Goal: Information Seeking & Learning: Learn about a topic

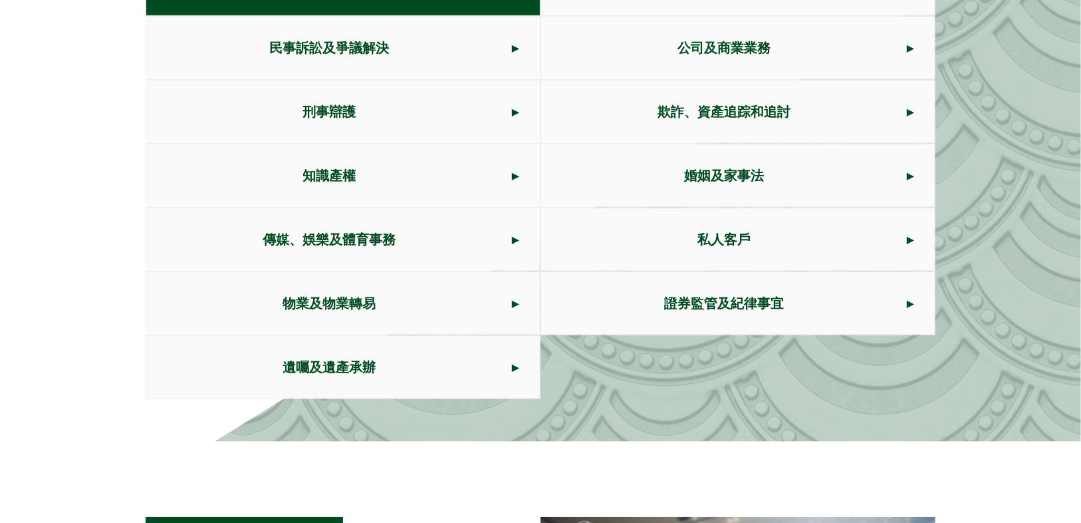
scroll to position [798, 0]
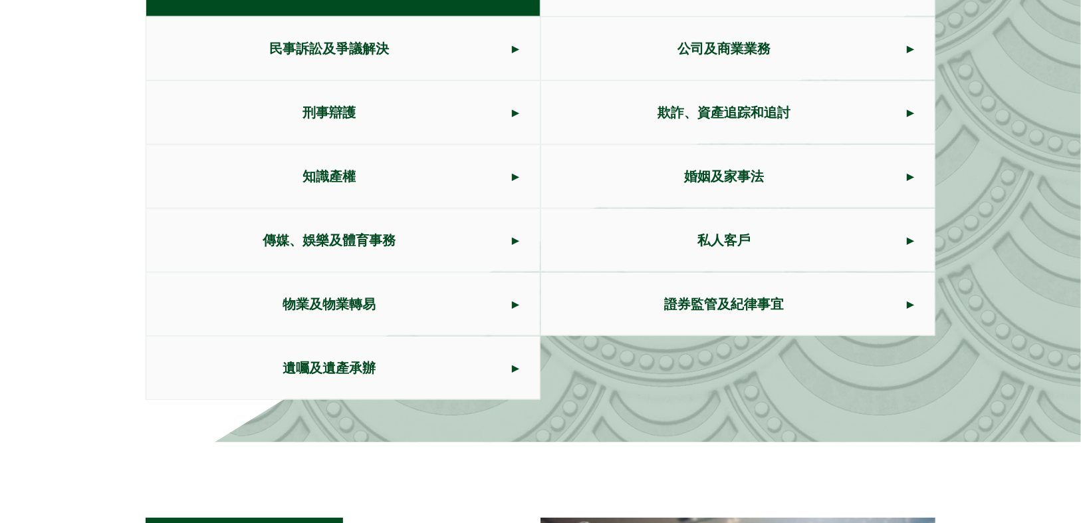
click at [744, 305] on span "證券監管及紀律事宜" at bounding box center [724, 304] width 366 height 63
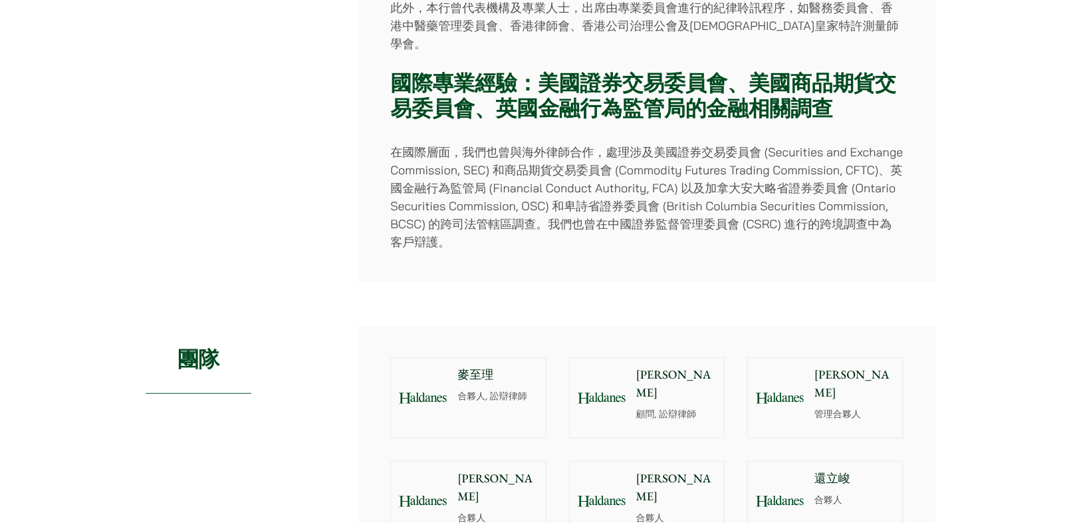
scroll to position [1063, 0]
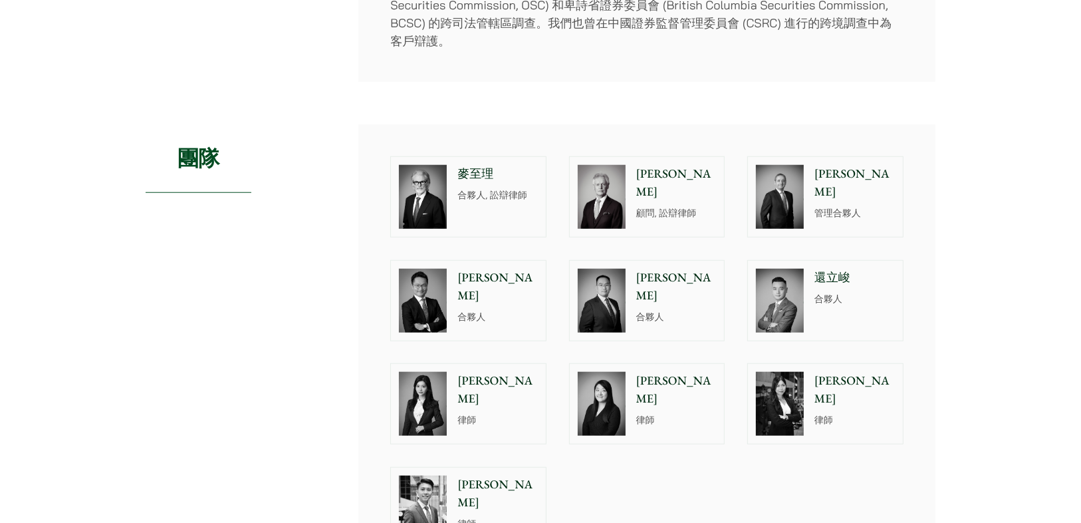
click at [487, 372] on p "閻雪霏" at bounding box center [497, 390] width 80 height 36
click at [488, 269] on p "[PERSON_NAME]" at bounding box center [497, 287] width 80 height 36
click at [668, 269] on p "王宇" at bounding box center [676, 287] width 80 height 36
click at [832, 269] on p "還立峻" at bounding box center [855, 278] width 80 height 18
click at [479, 372] on div "閻雪霏 律師" at bounding box center [500, 404] width 91 height 80
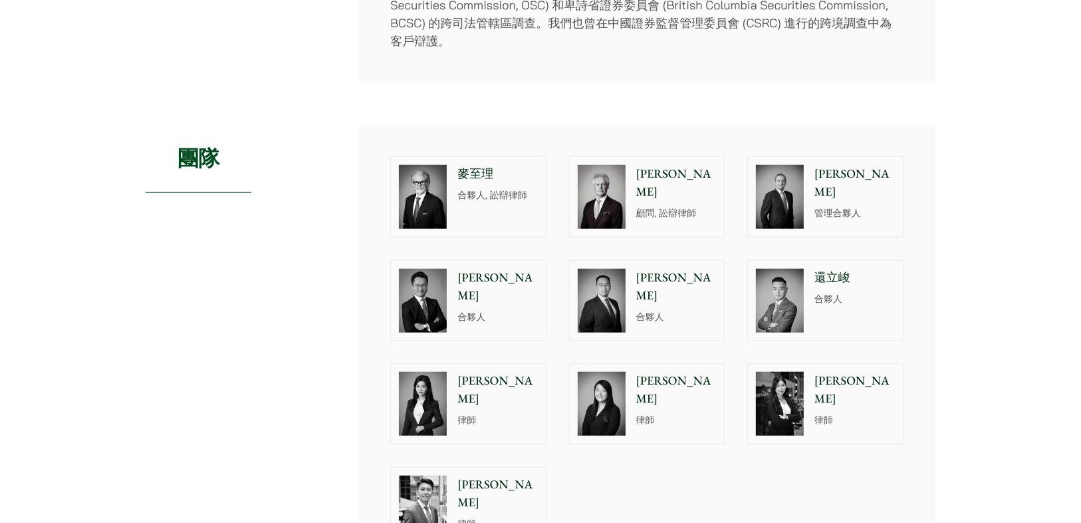
click at [872, 372] on p "林泳姍" at bounding box center [855, 390] width 80 height 36
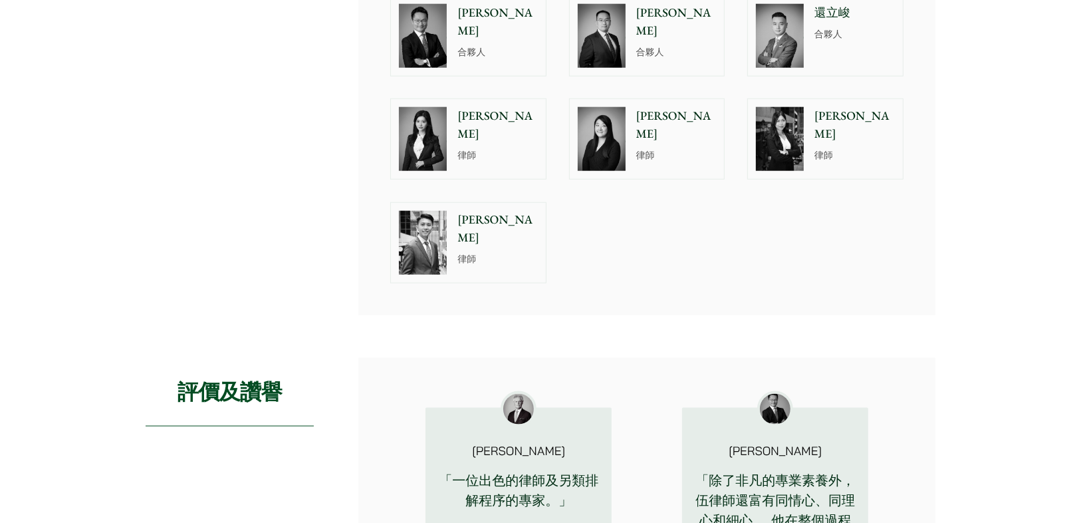
scroll to position [1328, 0]
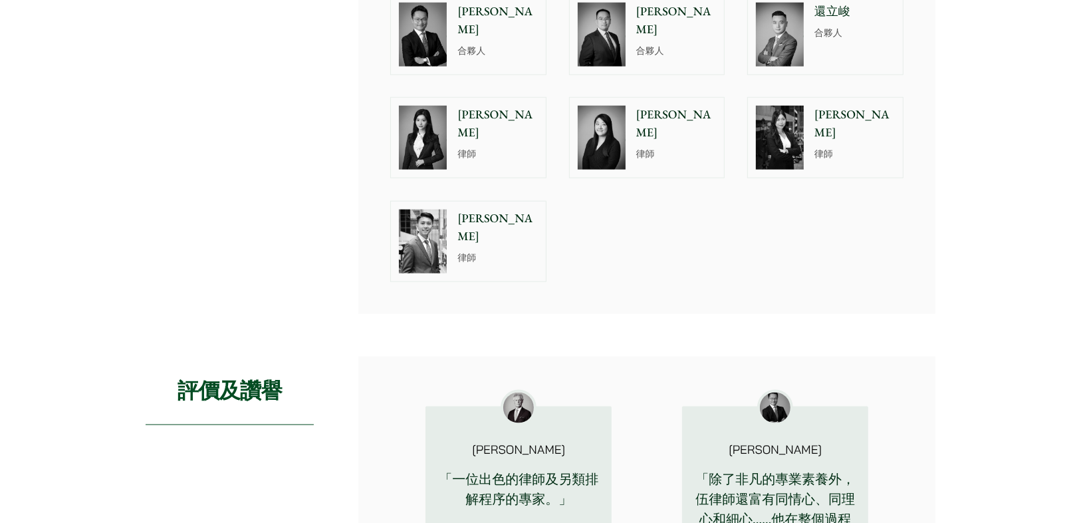
click at [497, 251] on p "律師" at bounding box center [497, 258] width 80 height 14
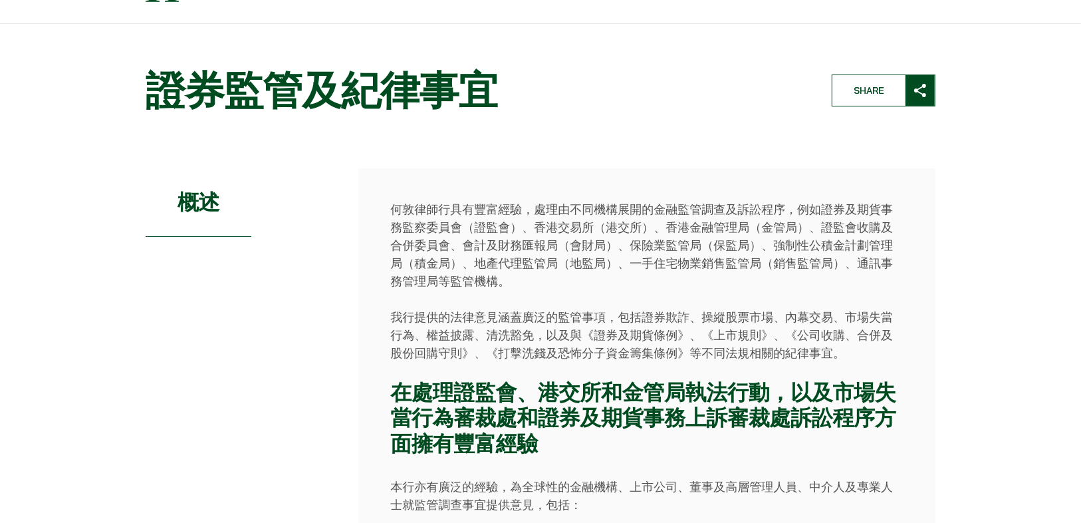
scroll to position [0, 0]
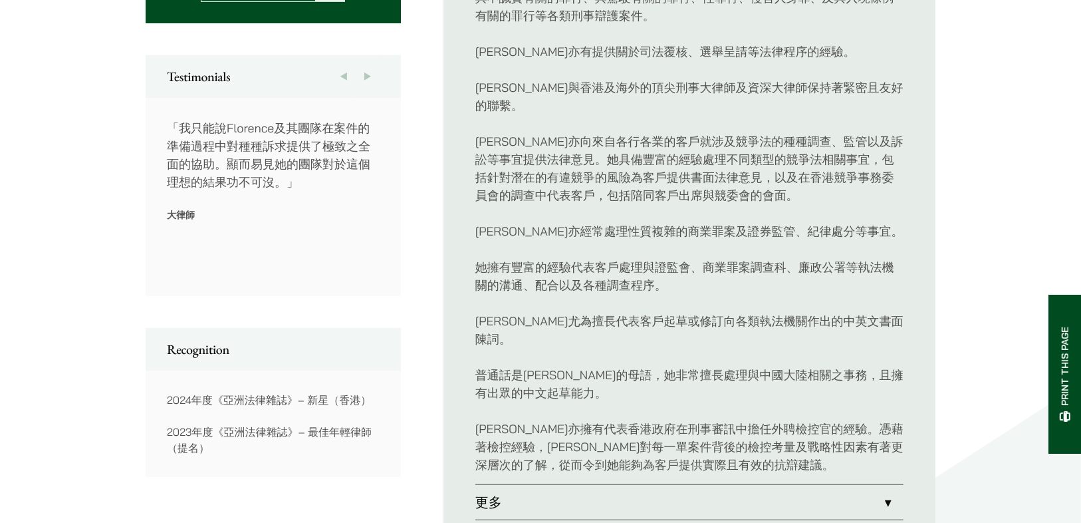
scroll to position [690, 0]
click at [887, 484] on link "更多" at bounding box center [689, 501] width 428 height 35
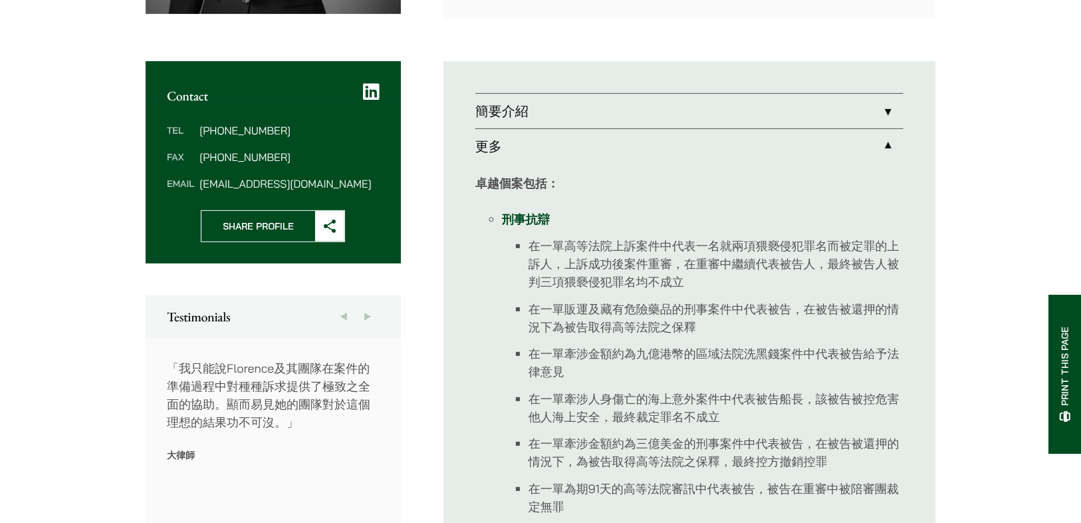
scroll to position [371, 0]
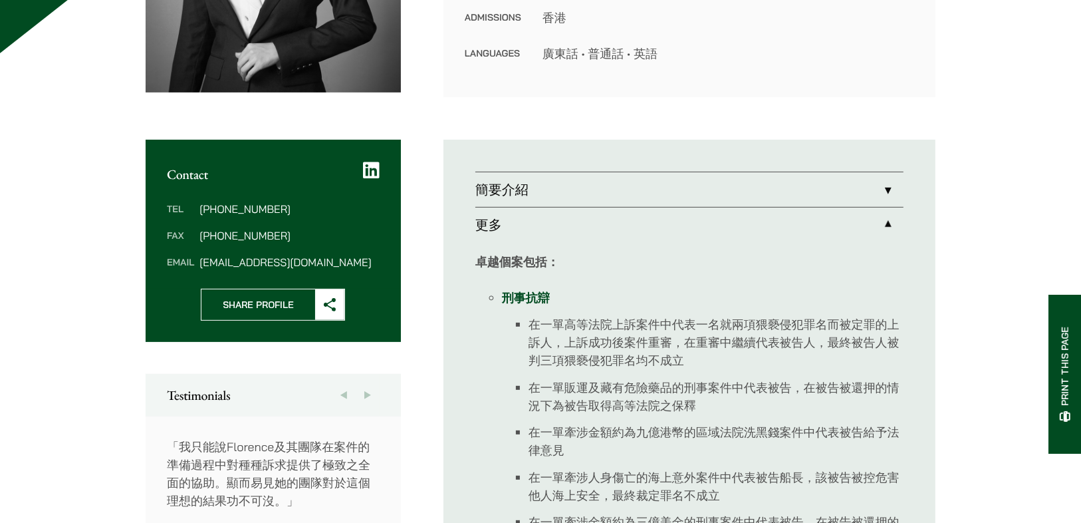
click at [882, 188] on link "簡要介紹" at bounding box center [689, 189] width 428 height 35
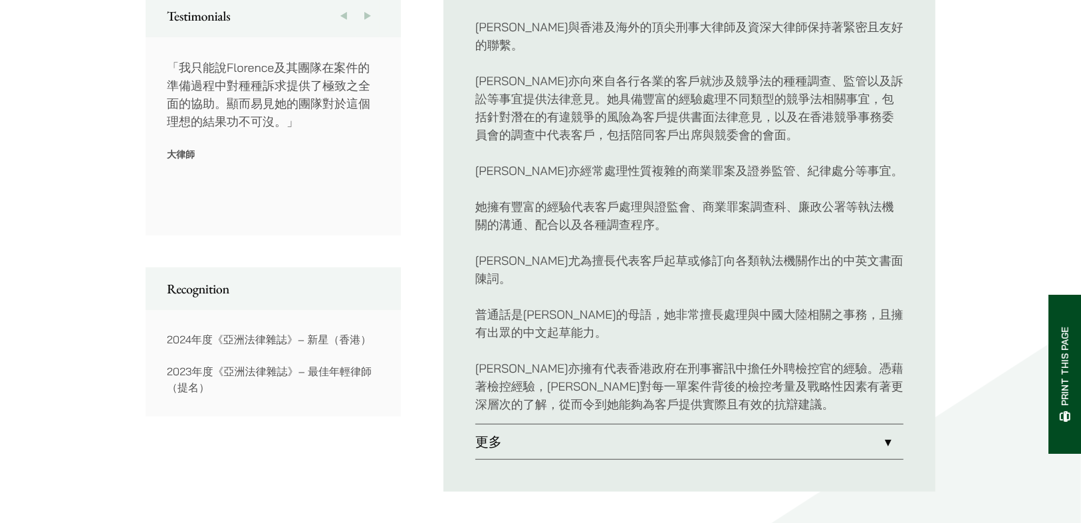
scroll to position [743, 0]
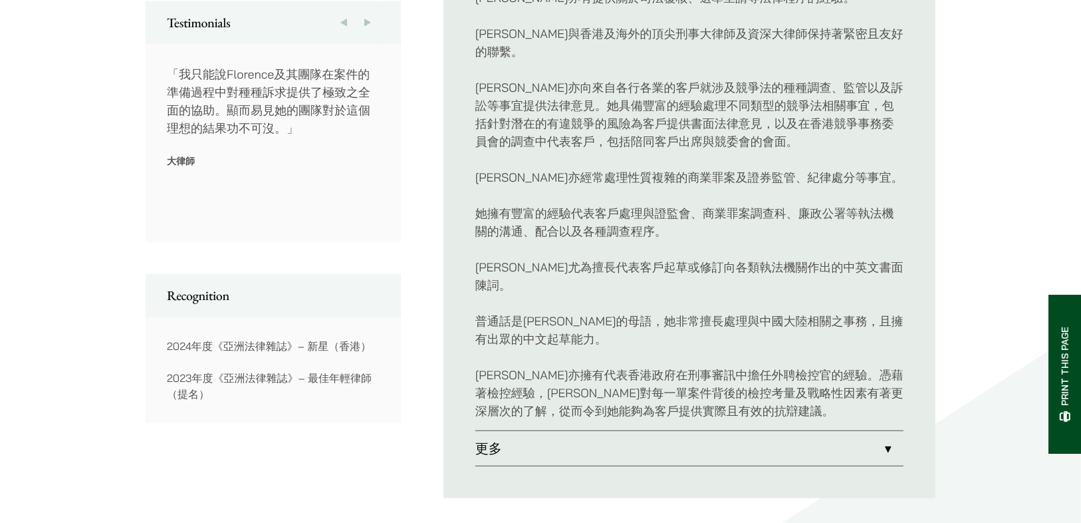
click at [892, 431] on link "更多" at bounding box center [689, 448] width 428 height 35
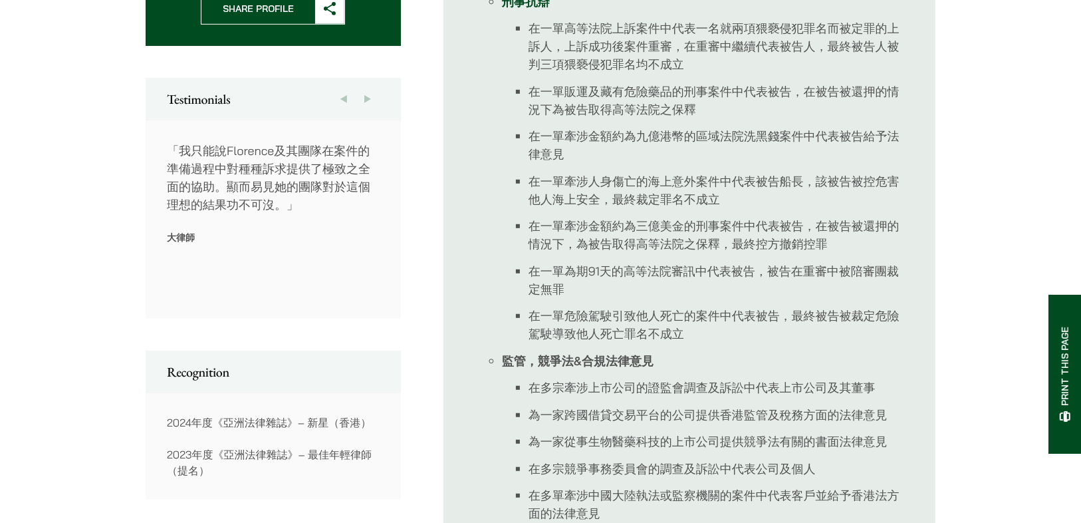
scroll to position [690, 0]
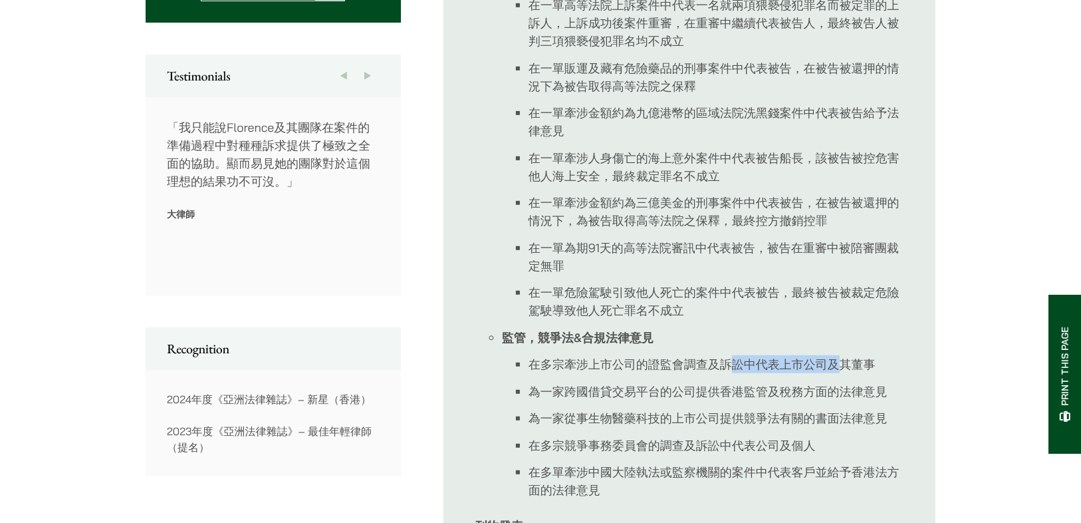
drag, startPoint x: 727, startPoint y: 362, endPoint x: 872, endPoint y: 368, distance: 145.8
click at [854, 366] on li "在多宗牽涉上市公司的證監會調查及訴訟中代表上市公司及其董事" at bounding box center [716, 364] width 375 height 18
click at [883, 370] on li "在多宗牽涉上市公司的證監會調查及訴訟中代表上市公司及其董事" at bounding box center [716, 364] width 375 height 18
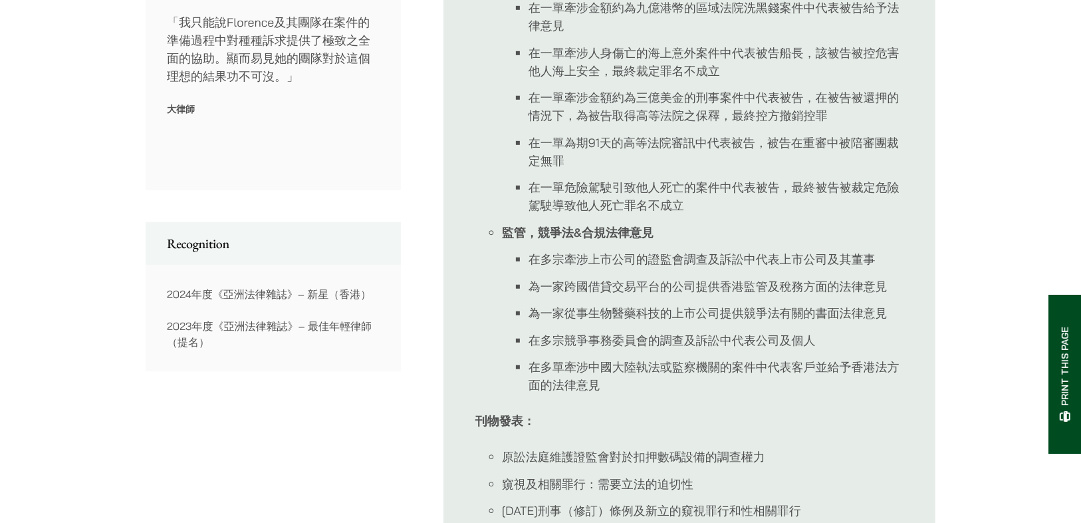
scroll to position [796, 0]
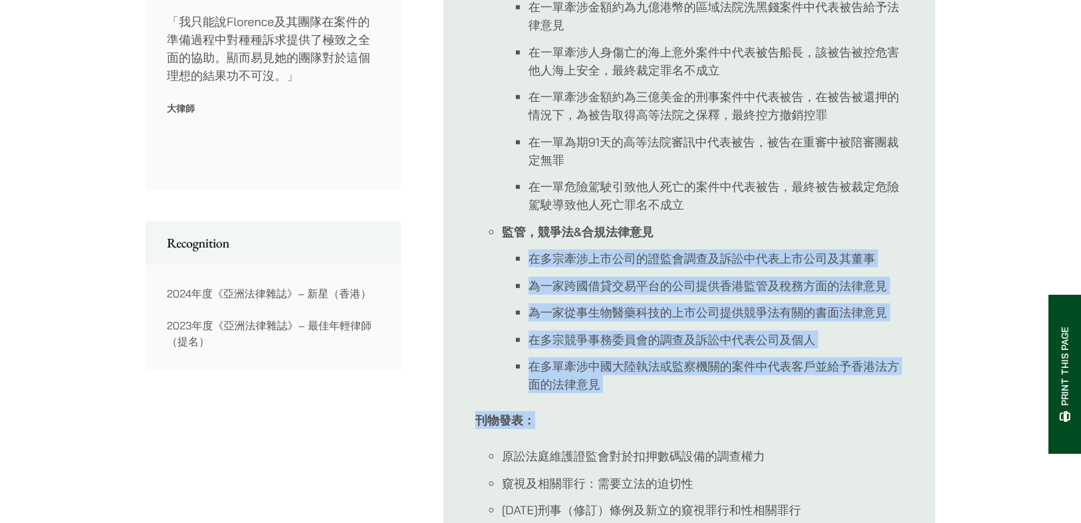
drag, startPoint x: 681, startPoint y: 400, endPoint x: 525, endPoint y: 255, distance: 212.6
click at [524, 256] on div "卓越個案包括： 刑事抗辯 在一單高等法院上訴案件中代表一名就兩項猥褻侵犯罪名而被定罪的上訴人，上訴成功後案件重審，在重審中繼續代表被告人，最終被告人被判三項猥…" at bounding box center [689, 321] width 428 height 1009
click at [683, 387] on li "在多單牽涉中國大陸執法或監察機關的案件中代表客戶並給予香港法方面的法律意見" at bounding box center [716, 375] width 375 height 36
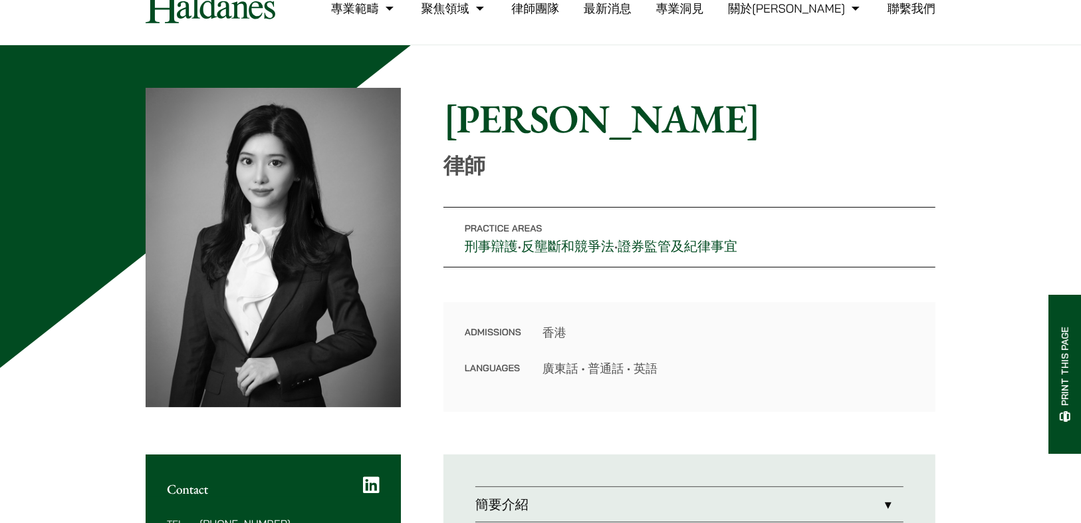
scroll to position [0, 0]
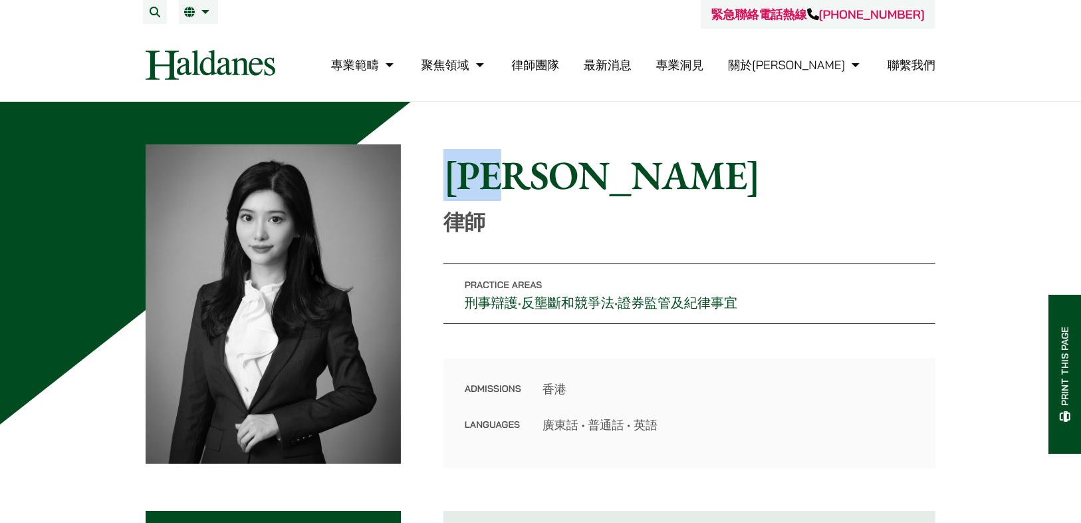
drag, startPoint x: 582, startPoint y: 171, endPoint x: 459, endPoint y: 164, distance: 123.2
click at [459, 164] on h1 "閻雪霏" at bounding box center [689, 175] width 492 height 48
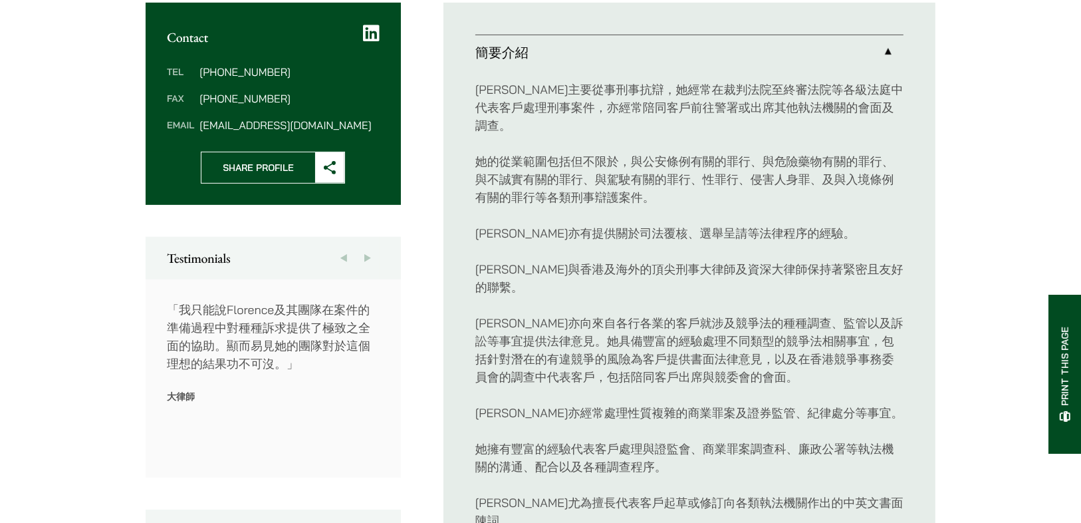
scroll to position [510, 0]
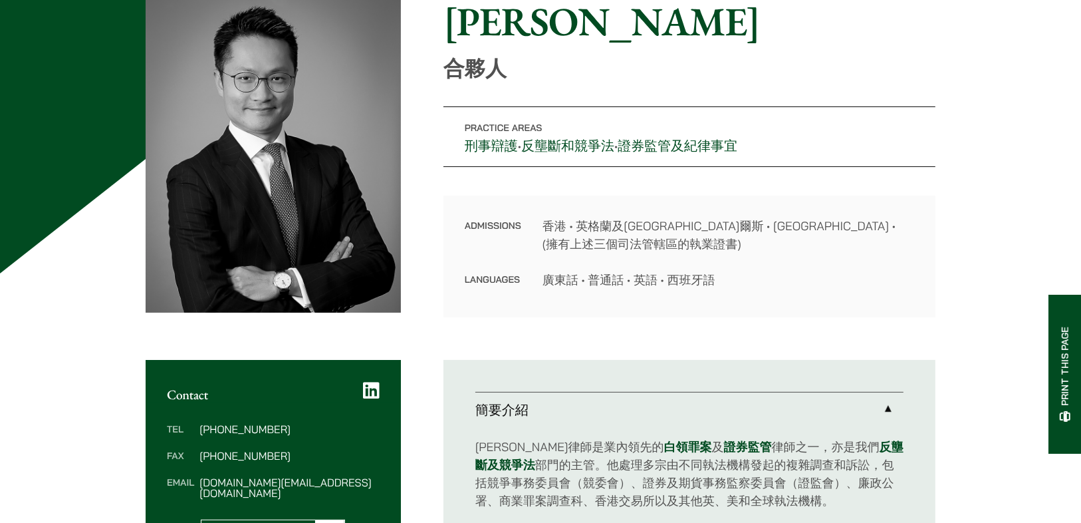
scroll to position [159, 0]
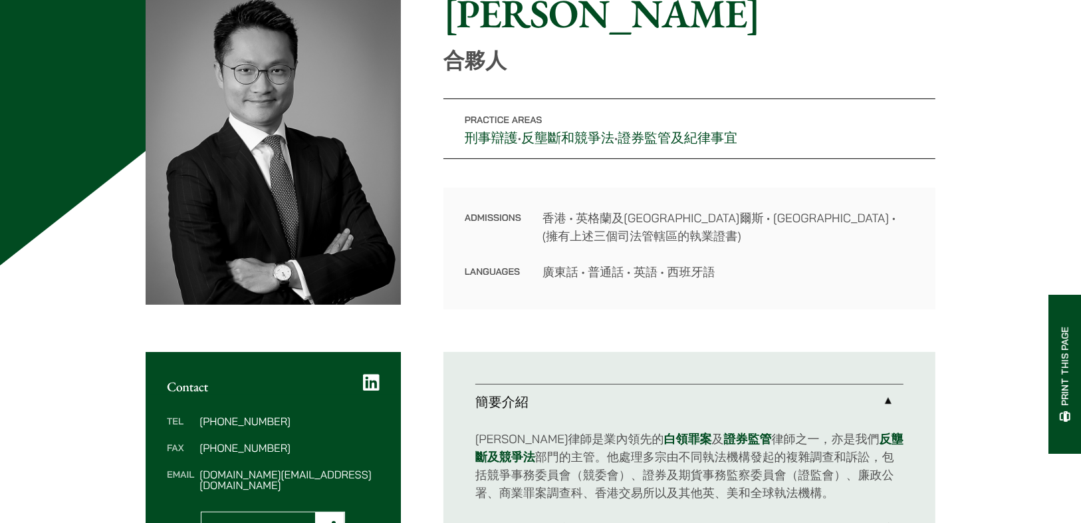
click at [852, 273] on dd "廣東話 • 普通話 • 英語 • 西班牙語" at bounding box center [729, 272] width 372 height 18
click at [832, 265] on dd "廣東話 • 普通話 • 英語 • 西班牙語" at bounding box center [729, 272] width 372 height 18
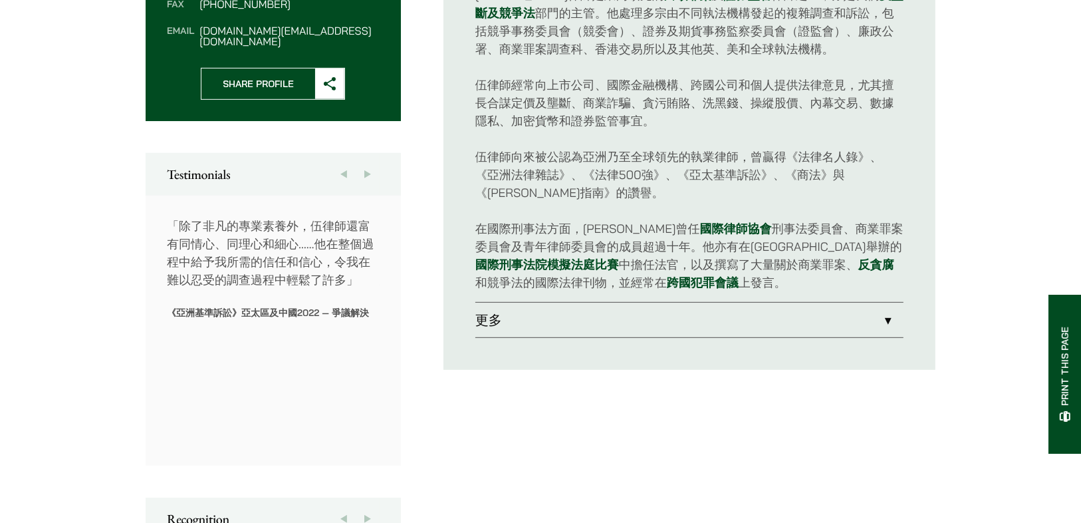
scroll to position [637, 0]
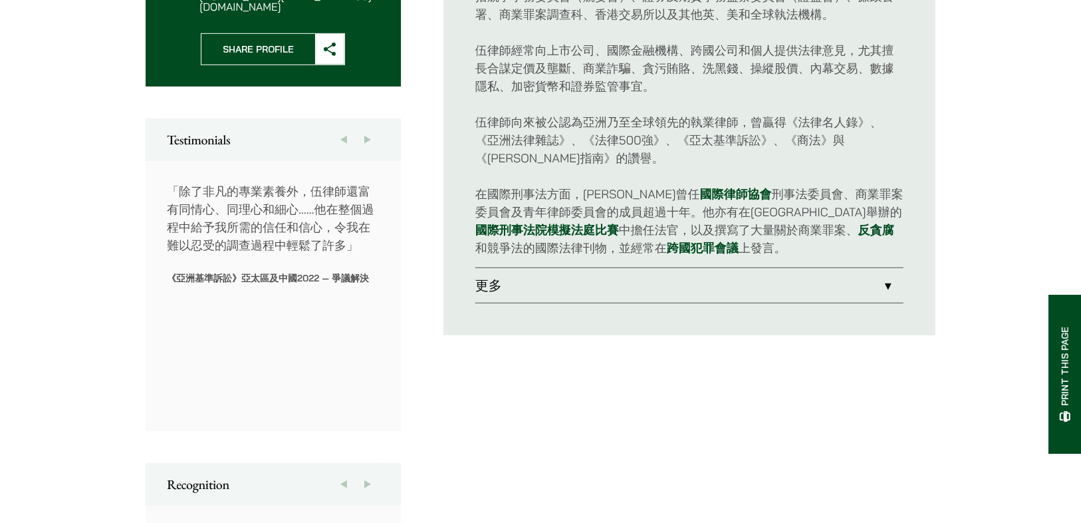
click at [883, 287] on link "更多" at bounding box center [689, 285] width 428 height 35
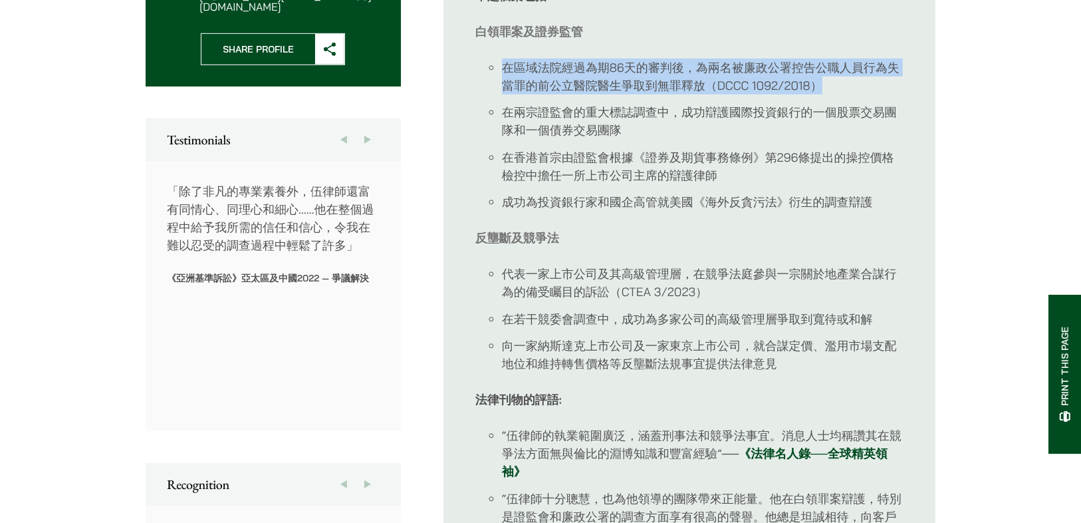
drag, startPoint x: 501, startPoint y: 64, endPoint x: 833, endPoint y: 80, distance: 332.8
click at [832, 80] on ul "在區域法院經過為期86天的審判後，為兩名被廉政公署控告公職人員行為失當罪的前公立醫院醫生爭取到無罪釋放（DCCC 1092/2018） 在兩宗證監會的重大標誌…" at bounding box center [689, 135] width 428 height 153
click at [870, 88] on li "在區域法院經過為期86天的審判後，為兩名被廉政公署控告公職人員行為失當罪的前公立醫院醫生爭取到無罪釋放（DCCC 1092/2018）" at bounding box center [703, 77] width 402 height 36
drag, startPoint x: 887, startPoint y: 86, endPoint x: 503, endPoint y: 66, distance: 384.2
click at [503, 66] on li "在區域法院經過為期86天的審判後，為兩名被廉政公署控告公職人員行為失當罪的前公立醫院醫生爭取到無罪釋放（DCCC 1092/2018）" at bounding box center [703, 77] width 402 height 36
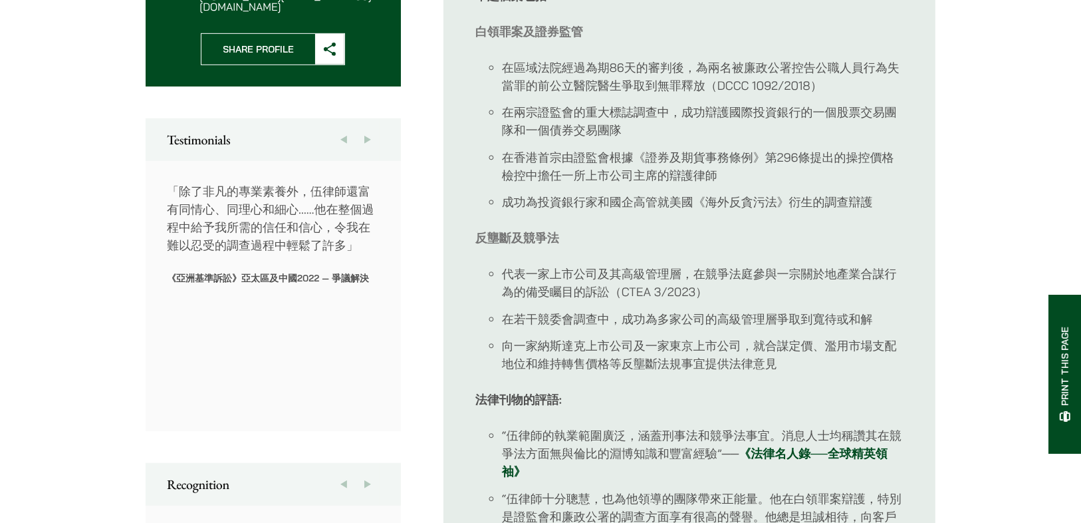
click at [650, 124] on li "在兩宗證監會的重大標誌調查中，成功辯護國際投資銀行的一個股票交易團隊和一個債券交易團隊" at bounding box center [703, 121] width 402 height 36
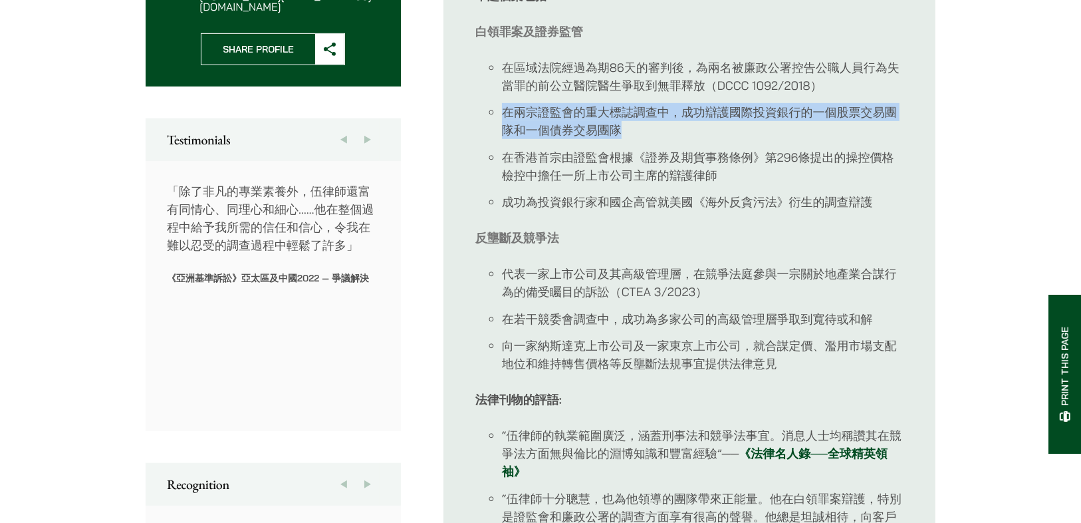
drag, startPoint x: 687, startPoint y: 127, endPoint x: 511, endPoint y: 108, distance: 177.2
click at [502, 108] on li "在兩宗證監會的重大標誌調查中，成功辯護國際投資銀行的一個股票交易團隊和一個債券交易團隊" at bounding box center [703, 121] width 402 height 36
click at [636, 130] on li "在兩宗證監會的重大標誌調查中，成功辯護國際投資銀行的一個股票交易團隊和一個債券交易團隊" at bounding box center [703, 121] width 402 height 36
drag, startPoint x: 705, startPoint y: 134, endPoint x: 502, endPoint y: 113, distance: 204.5
click at [502, 113] on li "在兩宗證監會的重大標誌調查中，成功辯護國際投資銀行的一個股票交易團隊和一個債券交易團隊" at bounding box center [703, 121] width 402 height 36
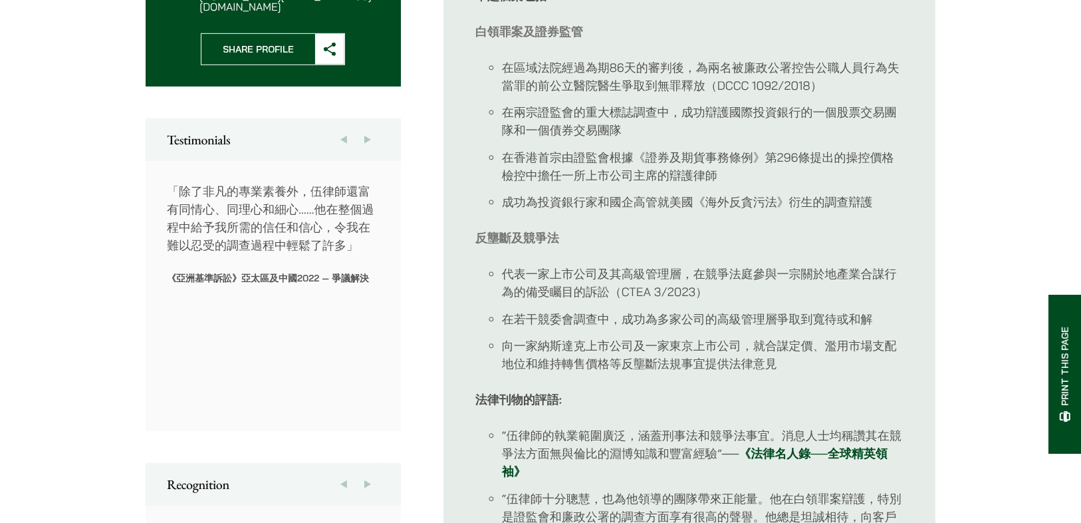
click at [741, 174] on li "在香港首宗由證監會根據《證券及期貨事務條例》第296條提出的操控價格檢控中擔任一所上市公司主席的辯護律師" at bounding box center [703, 166] width 402 height 36
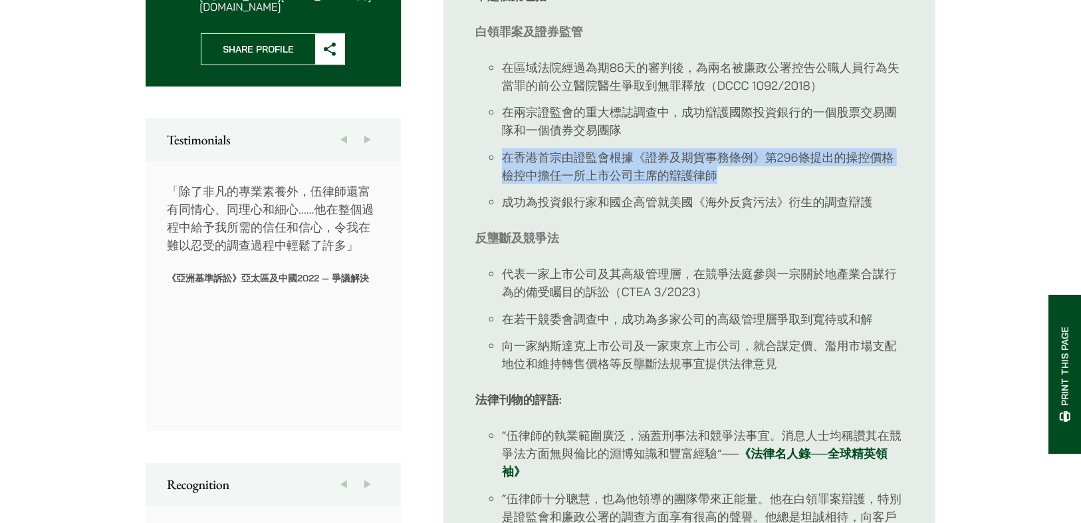
drag, startPoint x: 797, startPoint y: 174, endPoint x: 504, endPoint y: 148, distance: 293.7
click at [504, 148] on li "在香港首宗由證監會根據《證券及期貨事務條例》第296條提出的操控價格檢控中擔任一所上市公司主席的辯護律師" at bounding box center [703, 166] width 402 height 36
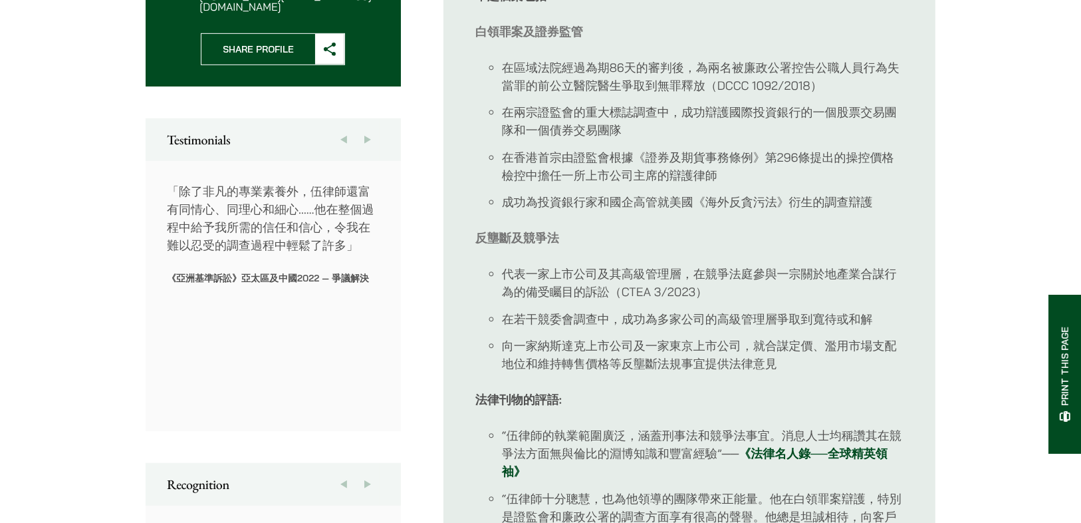
click at [894, 200] on li "成功為投資銀行家和國企高管就美國《海外反貪污法》衍生的調查辯護" at bounding box center [703, 202] width 402 height 18
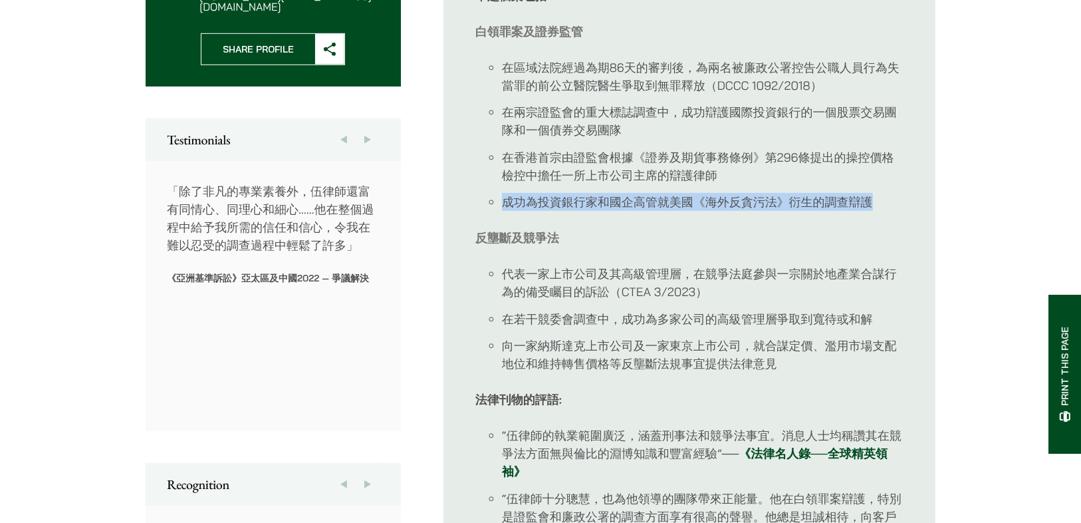
drag, startPoint x: 898, startPoint y: 198, endPoint x: 505, endPoint y: 184, distance: 393.2
click at [505, 184] on ul "在區域法院經過為期86天的審判後，為兩名被廉政公署控告公職人員行為失當罪的前公立醫院醫生爭取到無罪釋放（DCCC 1092/2018） 在兩宗證監會的重大標誌…" at bounding box center [689, 135] width 428 height 153
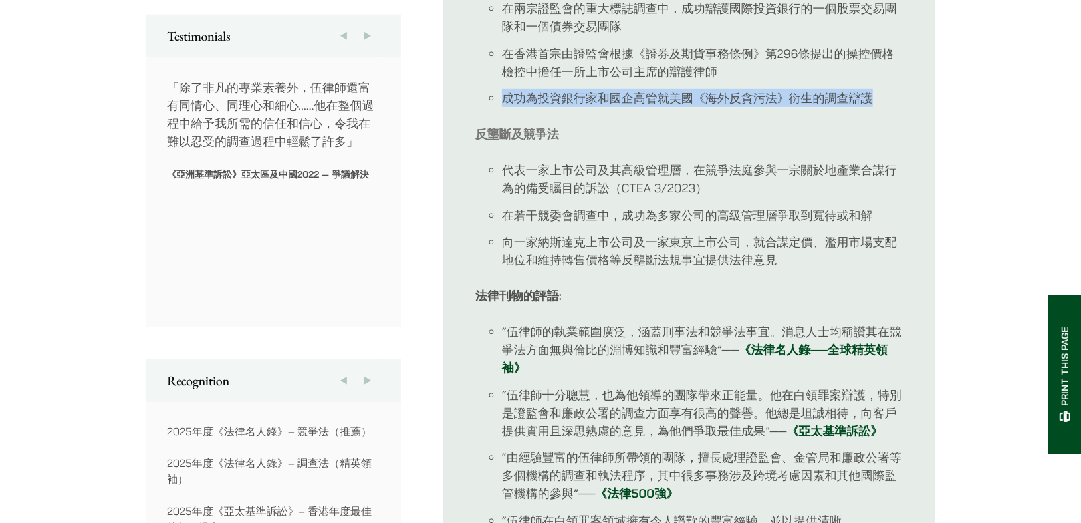
scroll to position [743, 0]
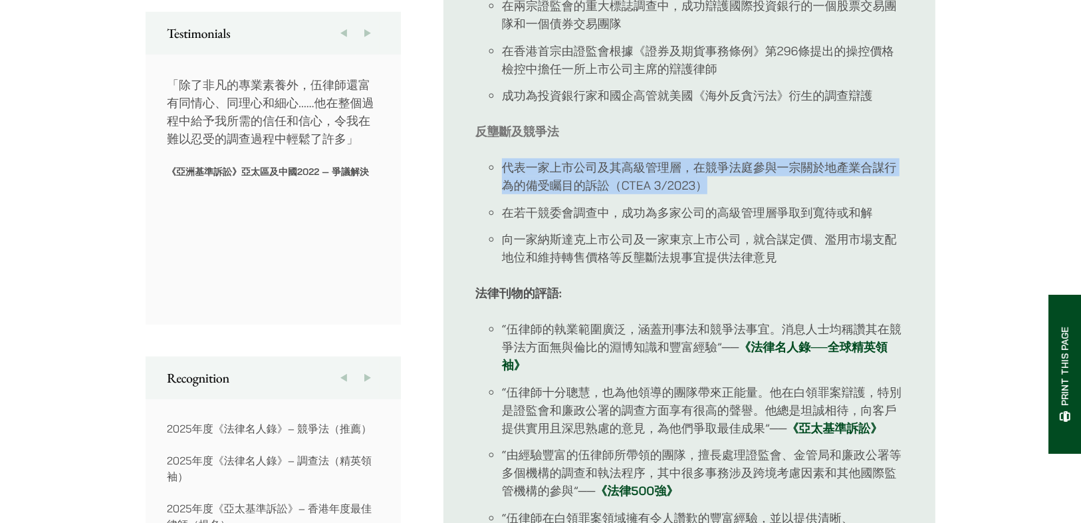
drag, startPoint x: 767, startPoint y: 191, endPoint x: 516, endPoint y: 162, distance: 252.4
click at [495, 164] on ul "代表一家上市公司及其高級管理層，在競爭法庭參與一宗關於地產業合謀行為的備受矚目的訴訟（CTEA 3/2023） 在若干競委會調查中，成功為多家公司的高級管理層…" at bounding box center [689, 212] width 428 height 108
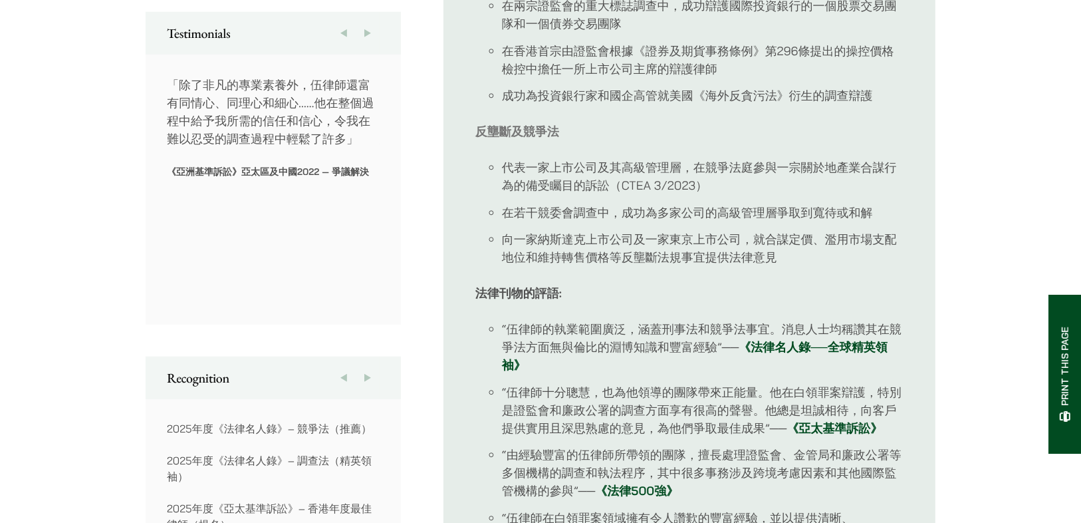
click at [885, 207] on li "在若干競委會調查中，成功為多家公司的高級管理層爭取到寬待或和解" at bounding box center [703, 212] width 402 height 18
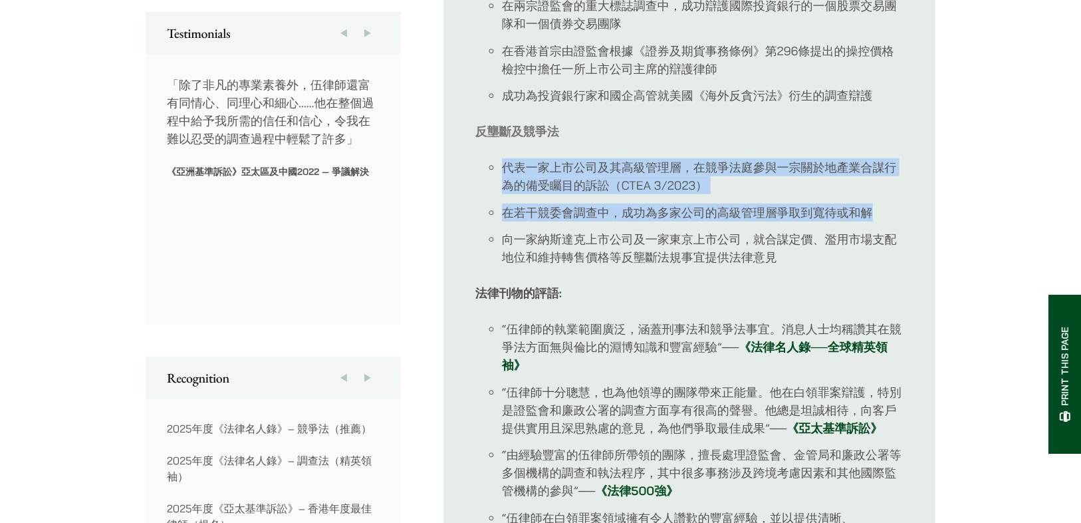
drag, startPoint x: 892, startPoint y: 208, endPoint x: 498, endPoint y: 160, distance: 397.2
click at [497, 160] on ul "代表一家上市公司及其高級管理層，在競爭法庭參與一宗關於地產業合謀行為的備受矚目的訴訟（CTEA 3/2023） 在若干競委會調查中，成功為多家公司的高級管理層…" at bounding box center [689, 212] width 428 height 108
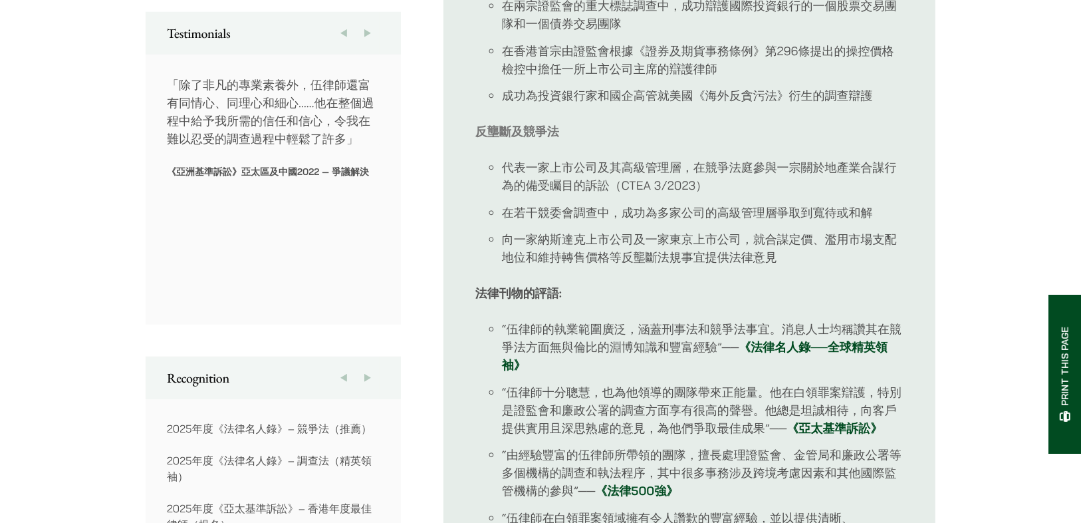
click at [823, 268] on div "卓越個案包括: 白領罪案及證券監管 在區域法院經過為期86天的審判後，為兩名被廉政公署控告公職人員行為失當罪的前公立醫院醫生爭取到無罪釋放（DCCC 1092…" at bounding box center [689, 383] width 428 height 1027
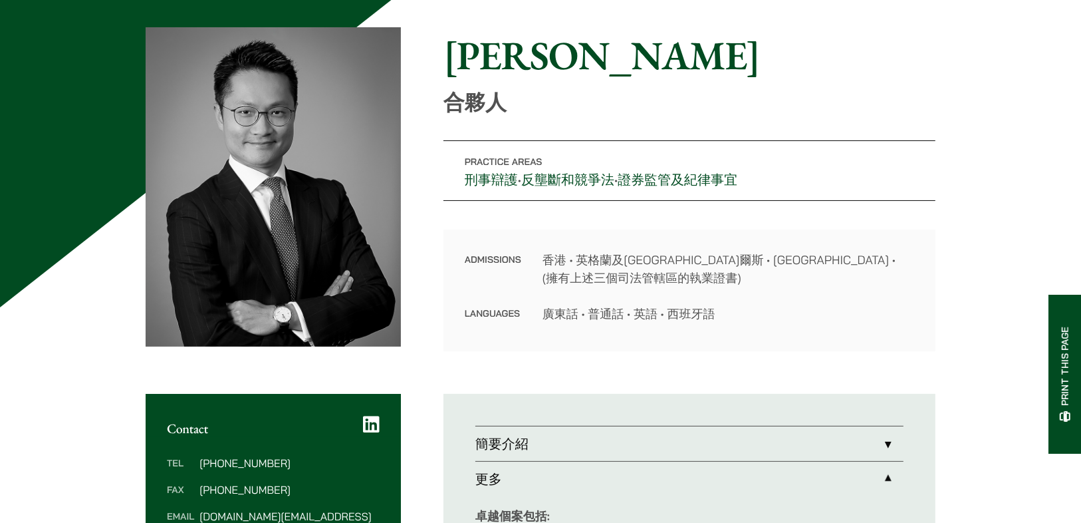
scroll to position [53, 0]
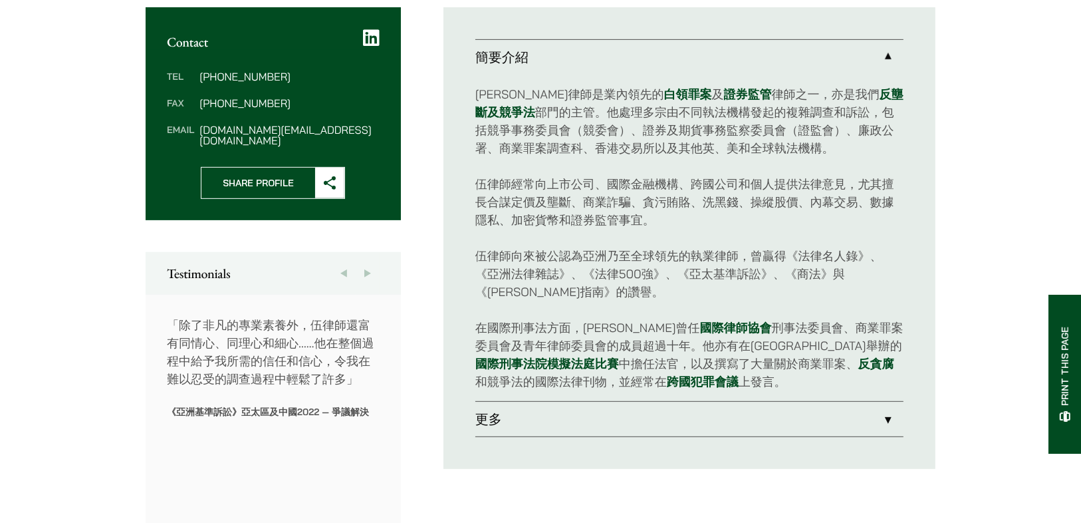
scroll to position [510, 0]
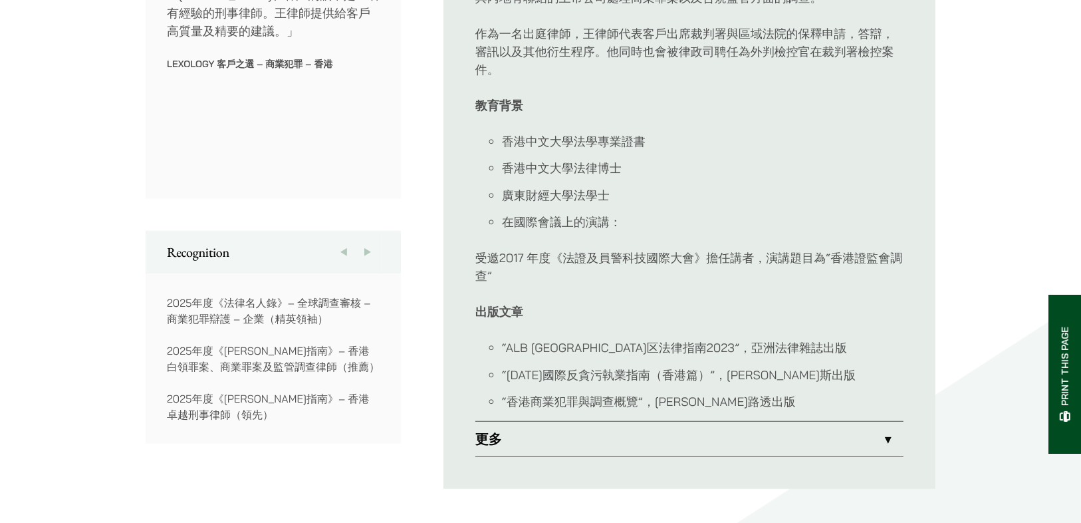
scroll to position [903, 0]
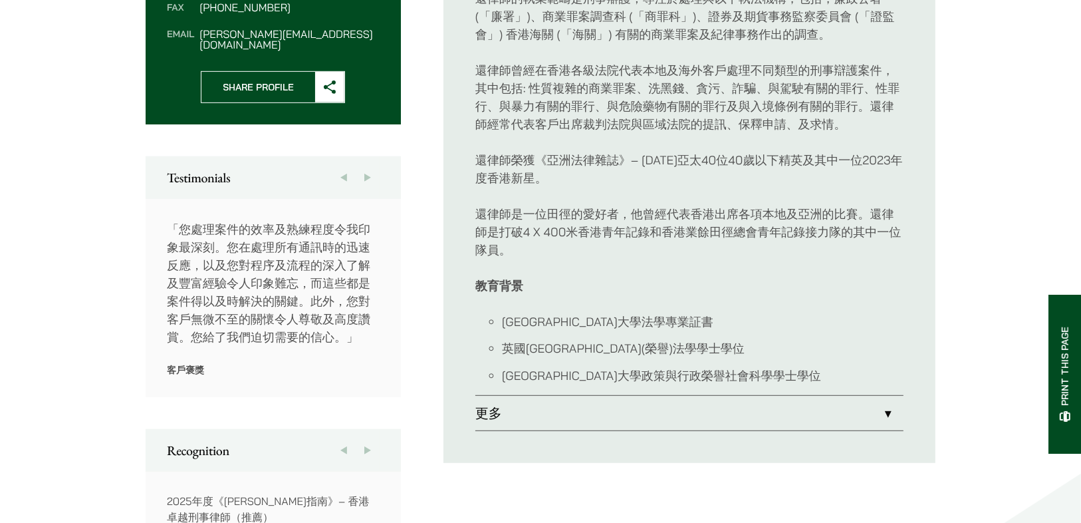
scroll to position [532, 0]
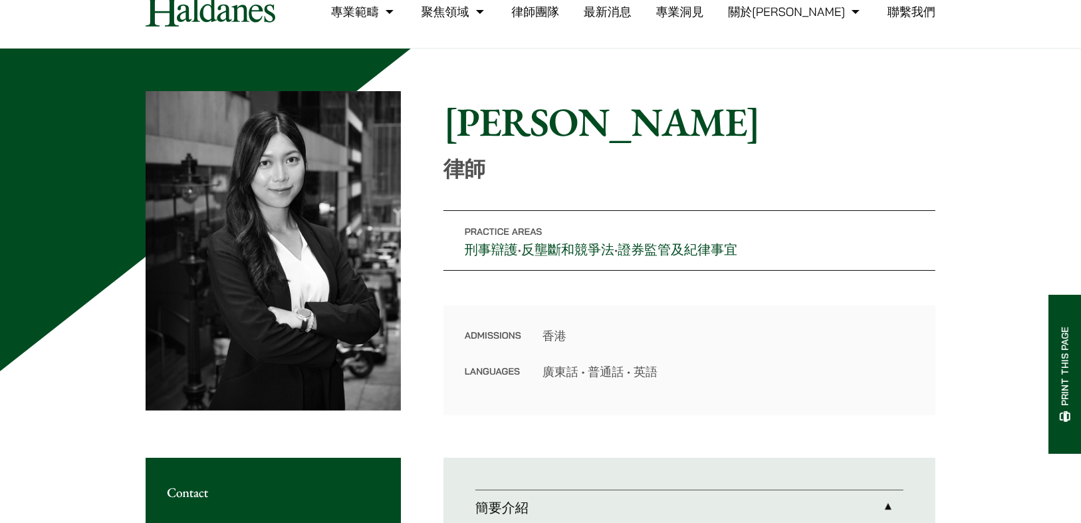
scroll to position [53, 0]
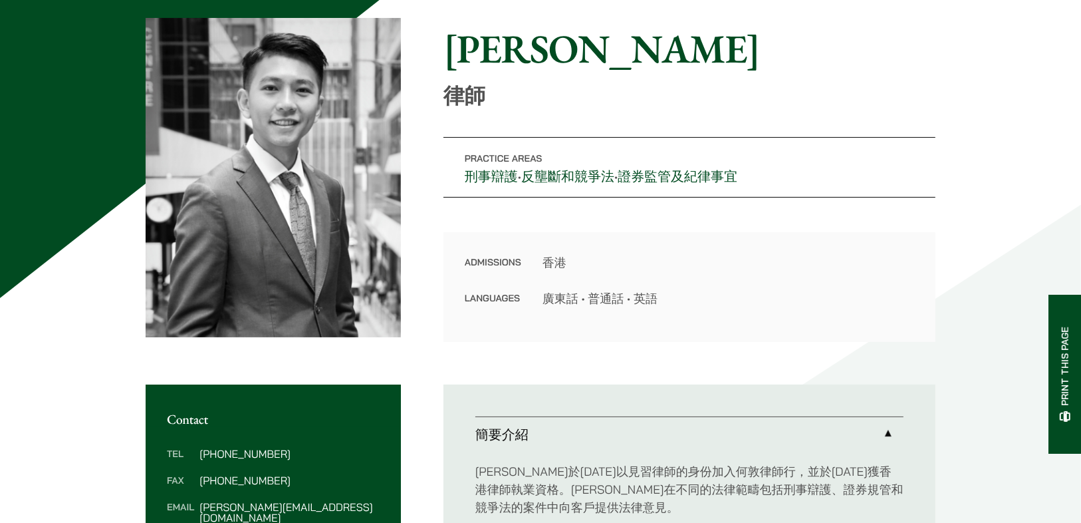
scroll to position [51, 0]
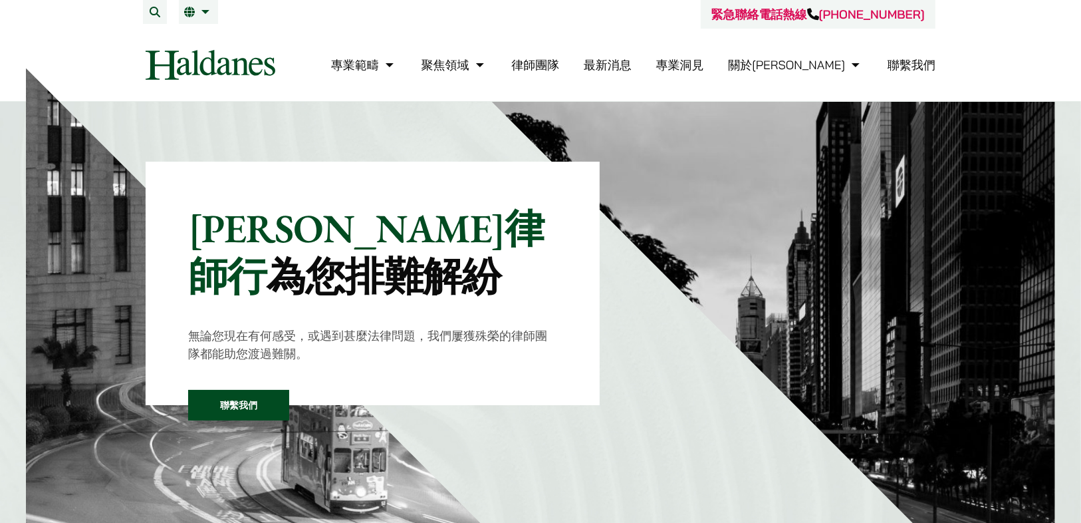
click at [559, 60] on link "律師團隊" at bounding box center [535, 64] width 48 height 15
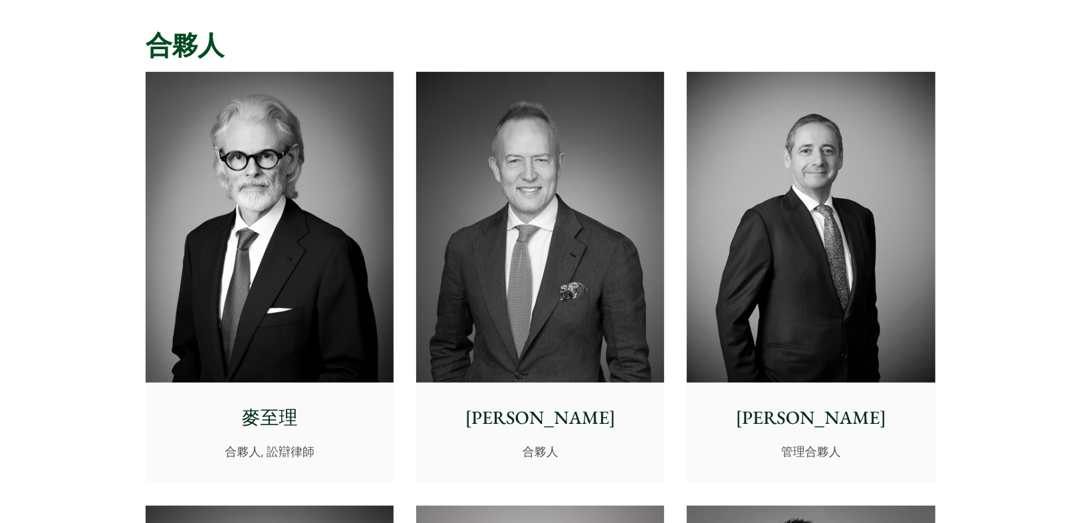
scroll to position [318, 0]
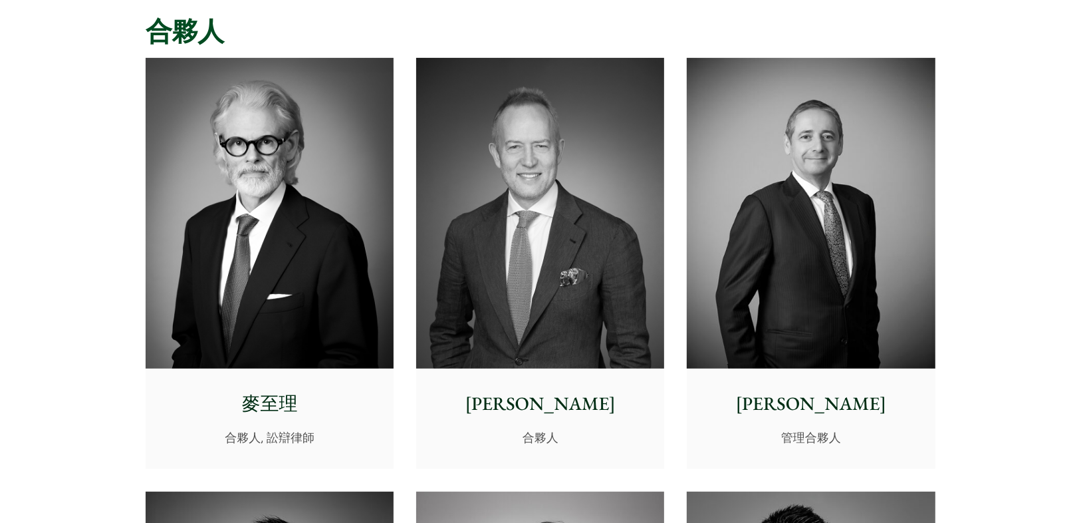
click at [265, 237] on img at bounding box center [270, 213] width 248 height 311
click at [598, 237] on img at bounding box center [540, 213] width 248 height 311
click at [843, 197] on img at bounding box center [811, 213] width 248 height 311
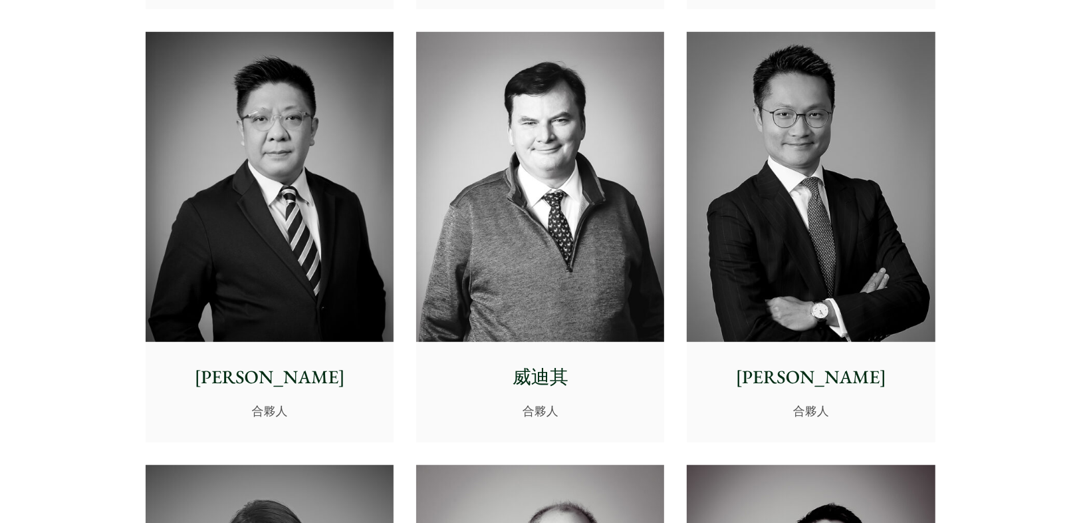
scroll to position [850, 0]
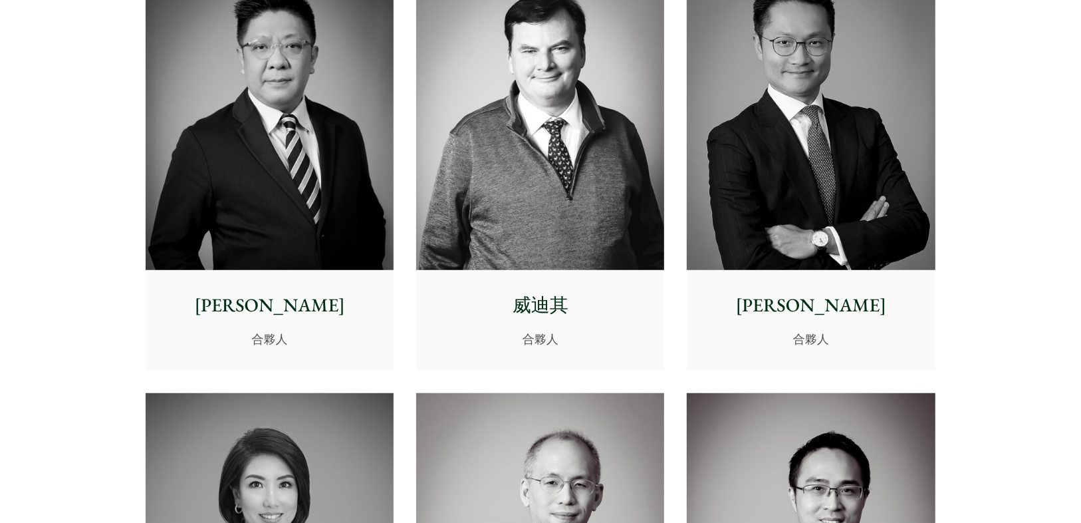
click at [297, 163] on img at bounding box center [270, 115] width 248 height 311
click at [555, 156] on img at bounding box center [540, 115] width 248 height 311
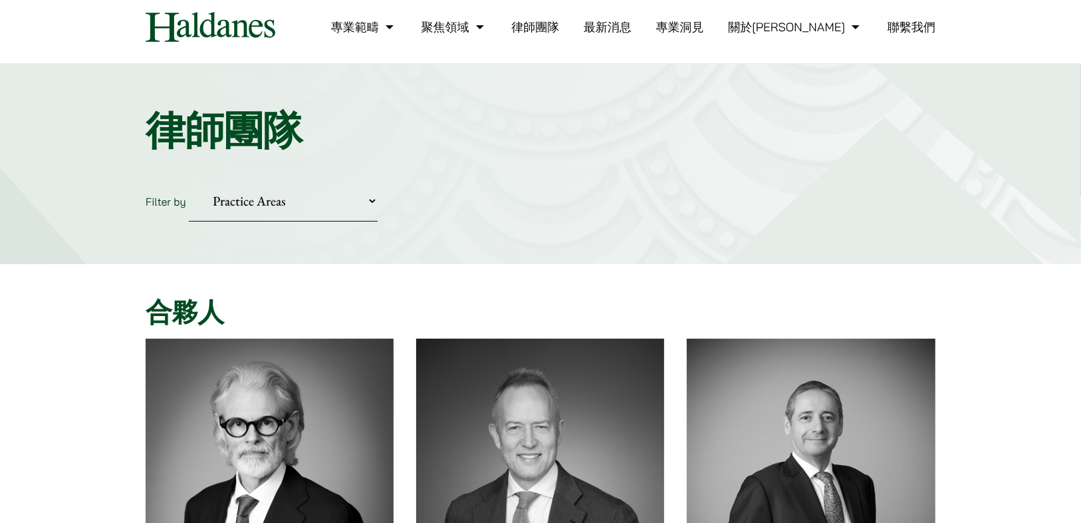
scroll to position [0, 0]
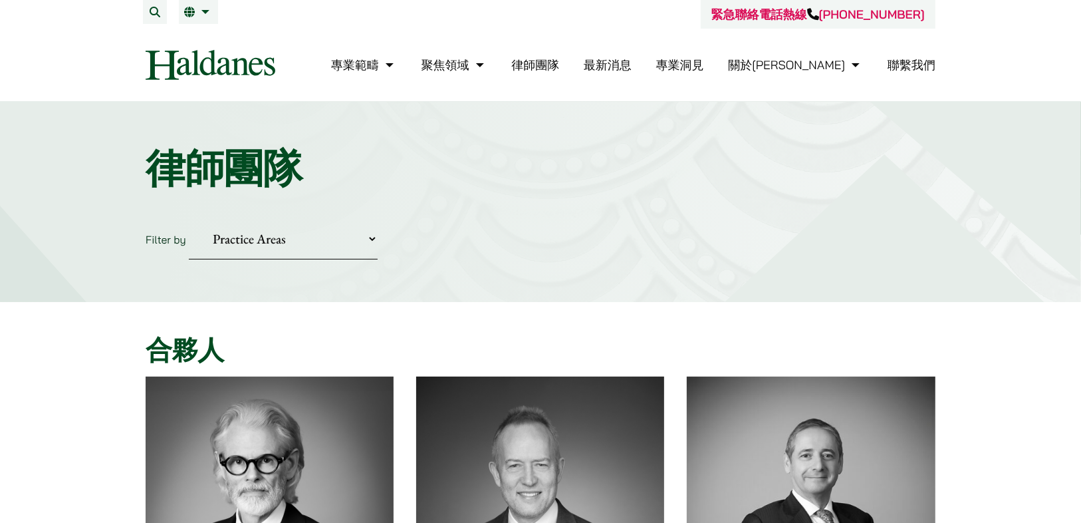
click at [376, 234] on select "Practice Areas 傳媒、娛樂及體育事務 公司及商業業務 刑事辯護 反壟斷和競爭法 婚姻及家事法 欺詐、資產追踪和追討 民事訴訟及爭議解決 物業及物…" at bounding box center [283, 239] width 189 height 41
click at [545, 88] on nav "專業範疇 反壟斷和競爭法 民事訴訟及爭議解決 公司及商業業務 刑事辯護 欺詐、資產追踪和追討 知識產權 婚姻及家事法 傳媒、娛樂及體育事務 私人客戶 物業及物…" at bounding box center [541, 65] width 790 height 72
click at [371, 236] on select "Practice Areas 傳媒、娛樂及體育事務 公司及商業業務 刑事辯護 反壟斷和競爭法 婚姻及家事法 欺詐、資產追踪和追討 民事訴訟及爭議解決 物業及物…" at bounding box center [283, 239] width 189 height 41
click at [572, 89] on nav "專業範疇 反壟斷和競爭法 民事訴訟及爭議解決 公司及商業業務 刑事辯護 欺詐、資產追踪和追討 知識產權 婚姻及家事法 傳媒、娛樂及體育事務 私人客戶 物業及物…" at bounding box center [541, 65] width 790 height 72
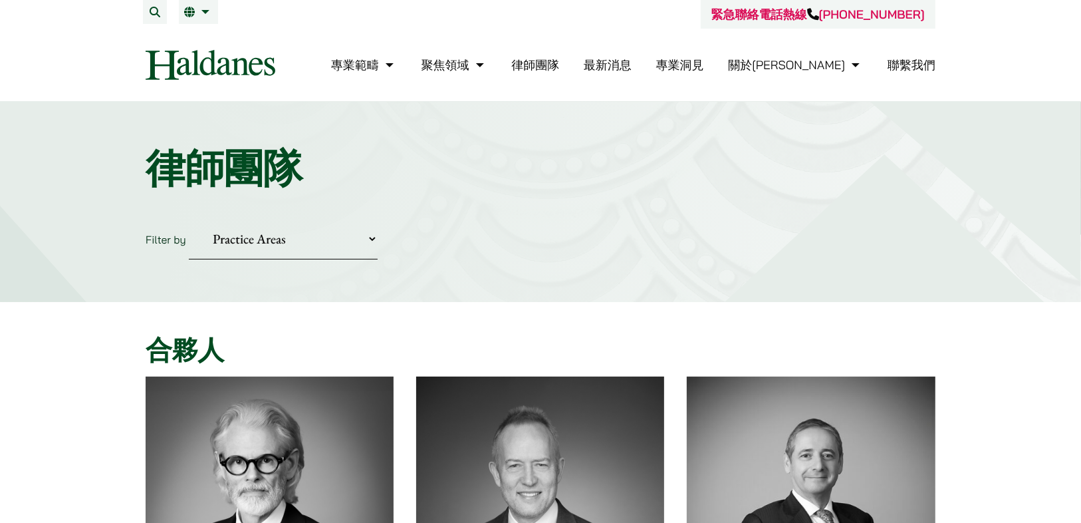
click at [559, 61] on link "律師團隊" at bounding box center [535, 64] width 48 height 15
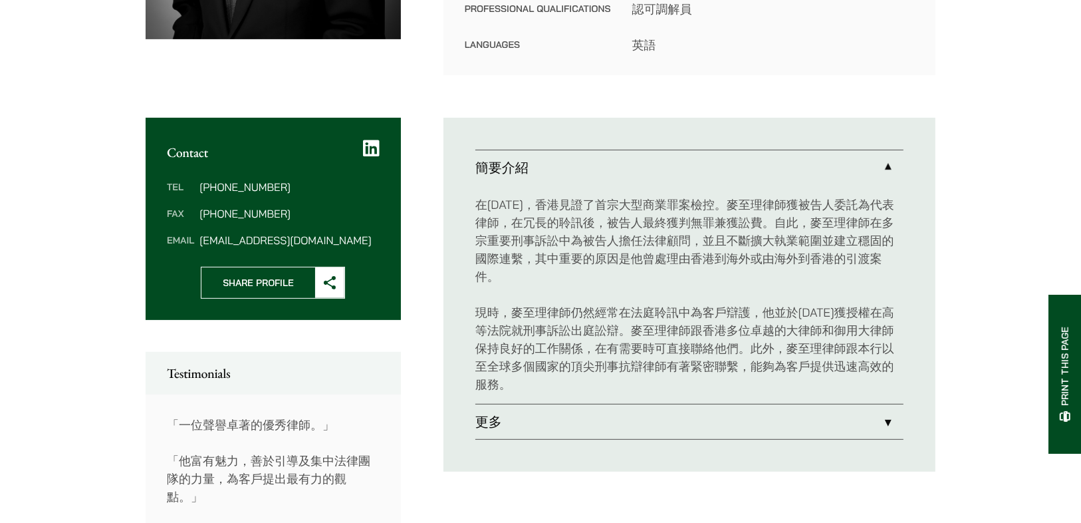
scroll to position [425, 0]
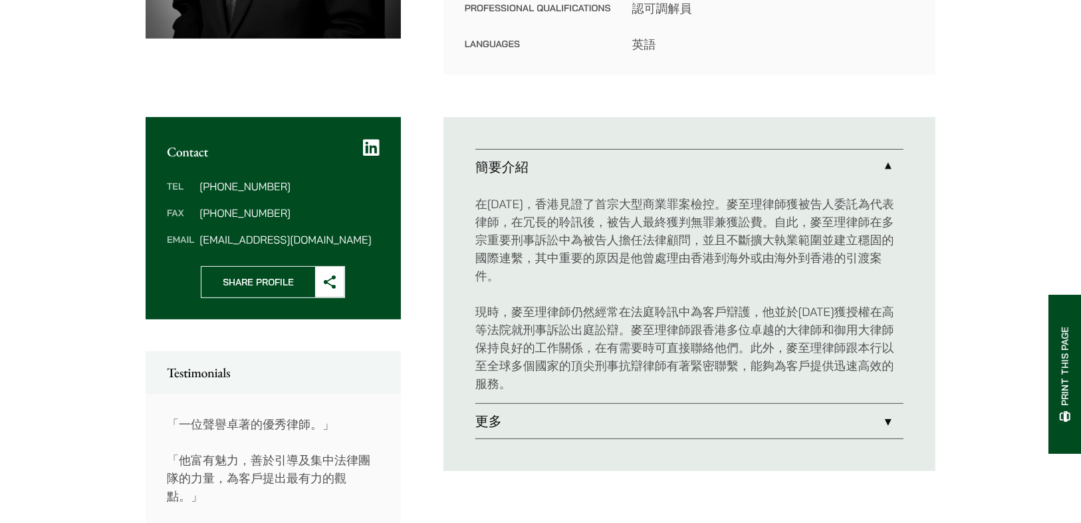
click at [884, 404] on link "更多" at bounding box center [689, 421] width 428 height 35
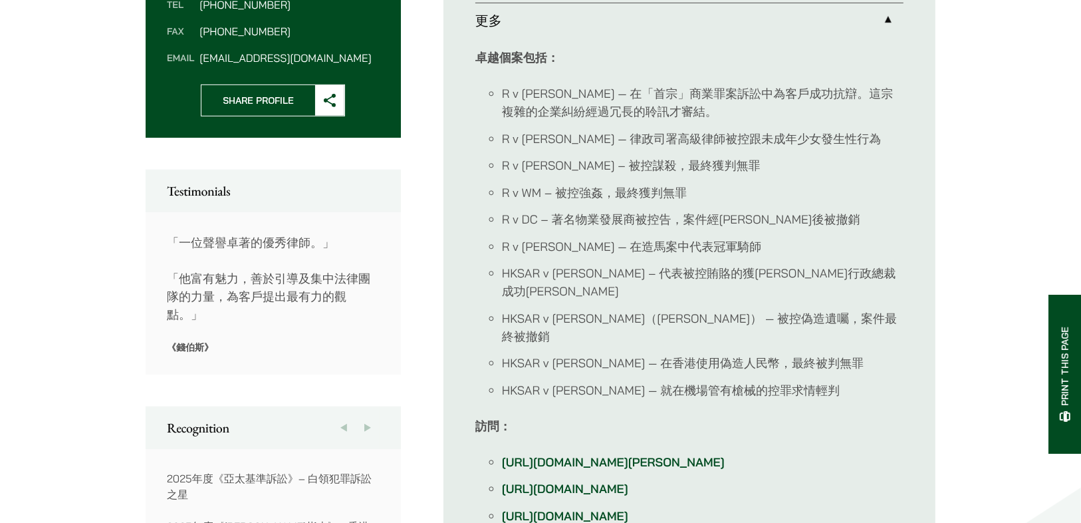
scroll to position [532, 0]
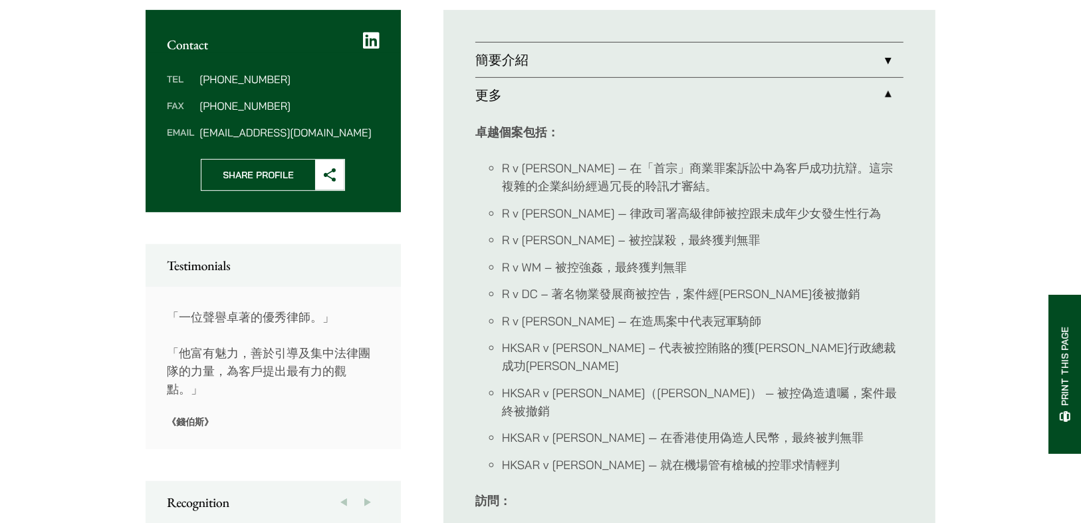
click at [830, 455] on li "HKSAR v [PERSON_NAME] — 就在機場管有槍械的控罪求情輕判" at bounding box center [703, 464] width 402 height 18
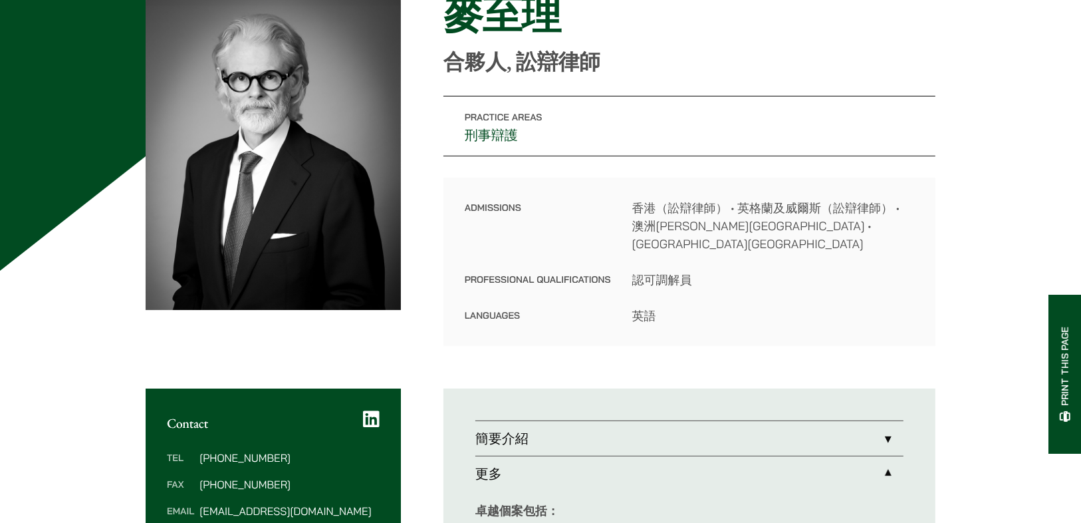
scroll to position [0, 0]
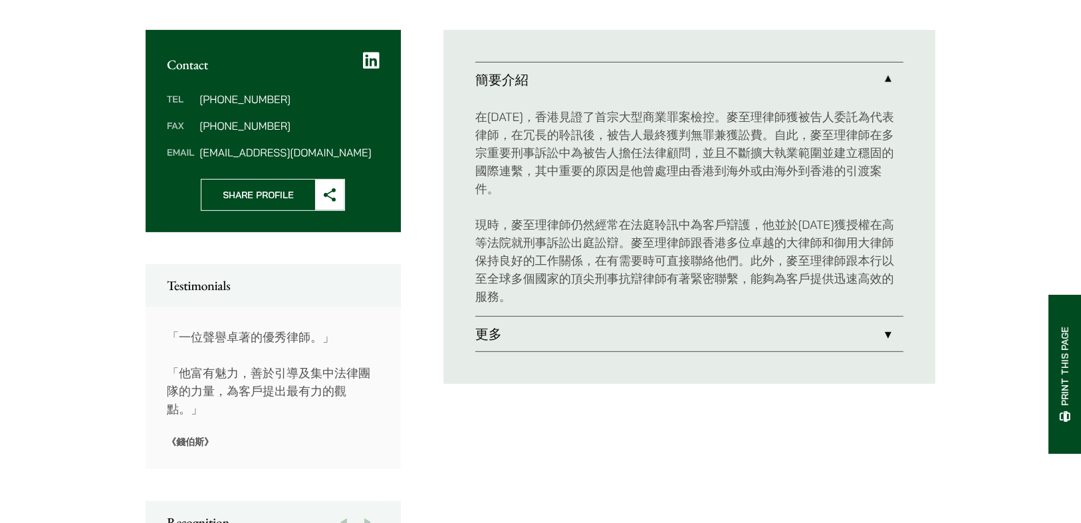
scroll to position [523, 0]
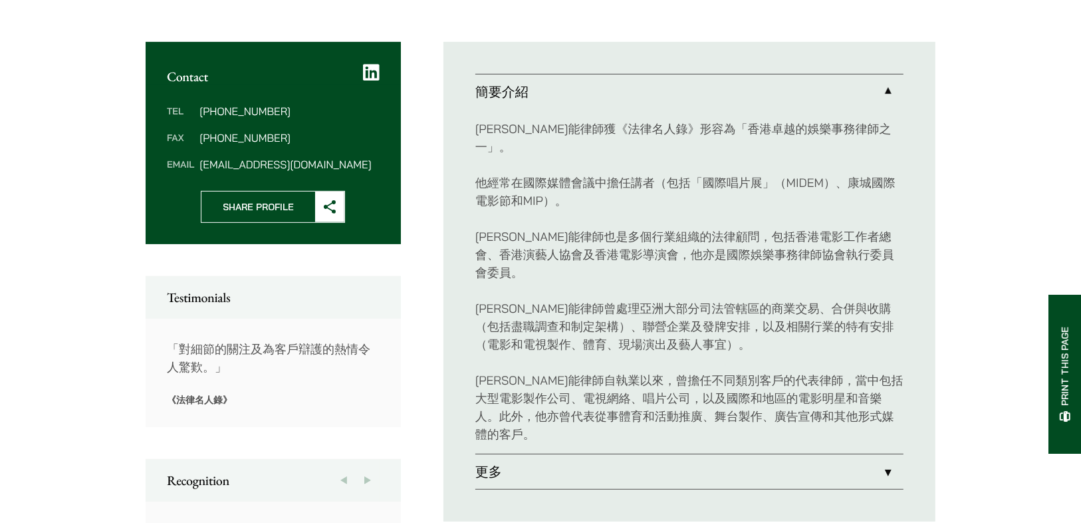
scroll to position [479, 0]
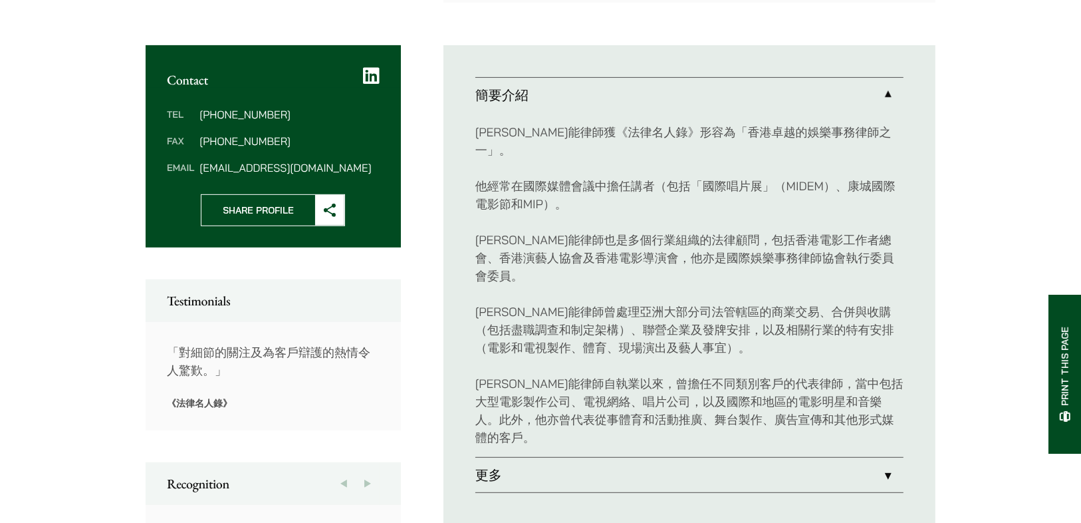
click at [871, 457] on link "更多" at bounding box center [689, 474] width 428 height 35
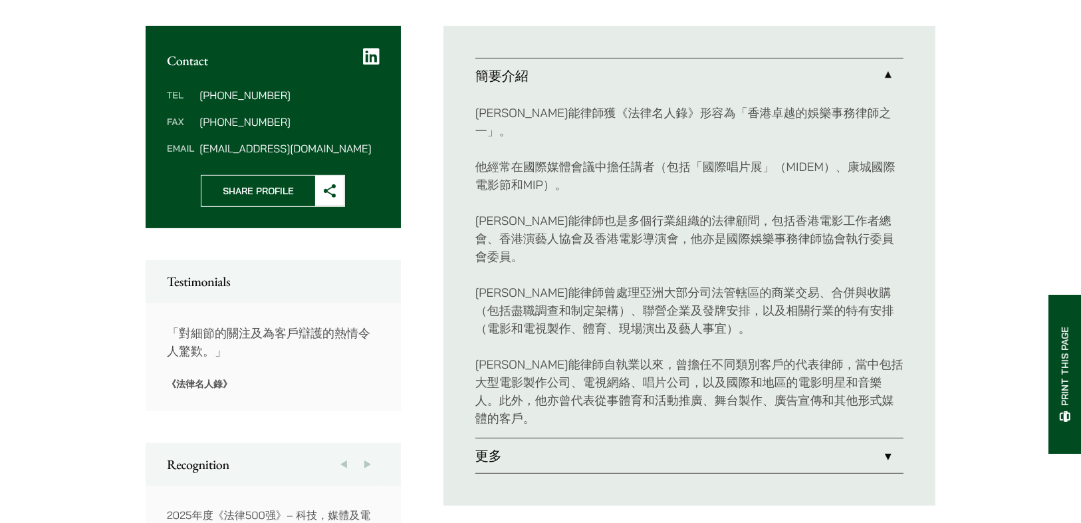
scroll to position [507, 0]
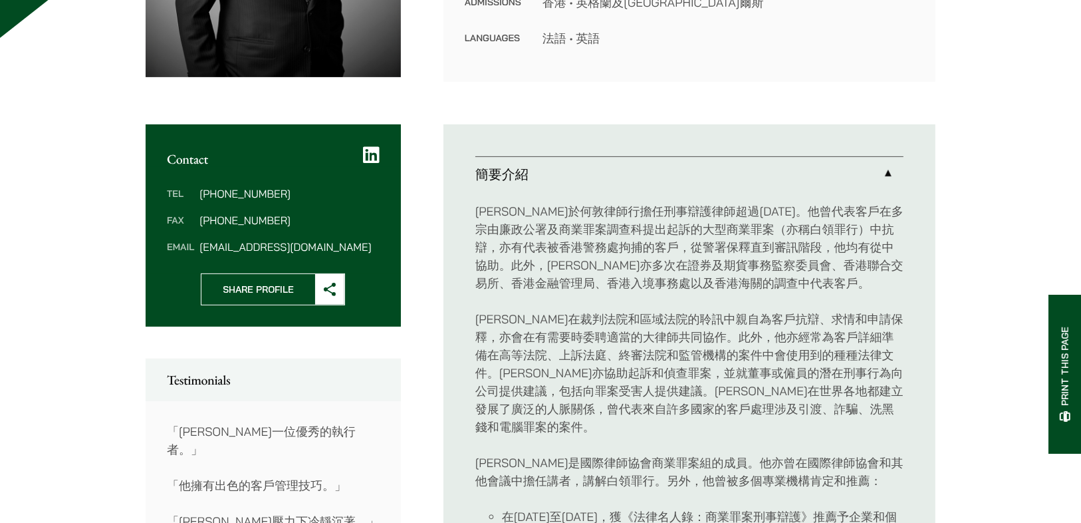
scroll to position [106, 0]
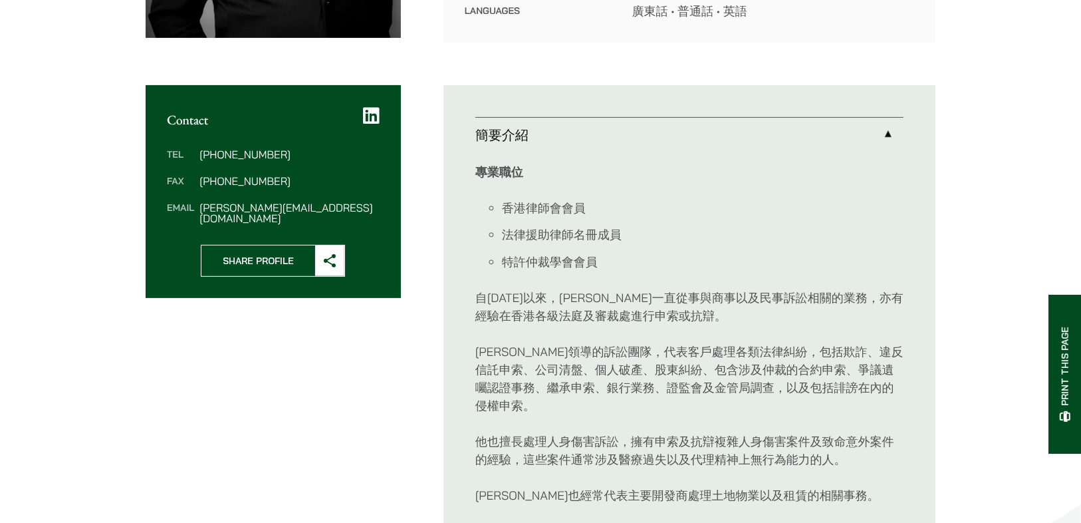
scroll to position [426, 0]
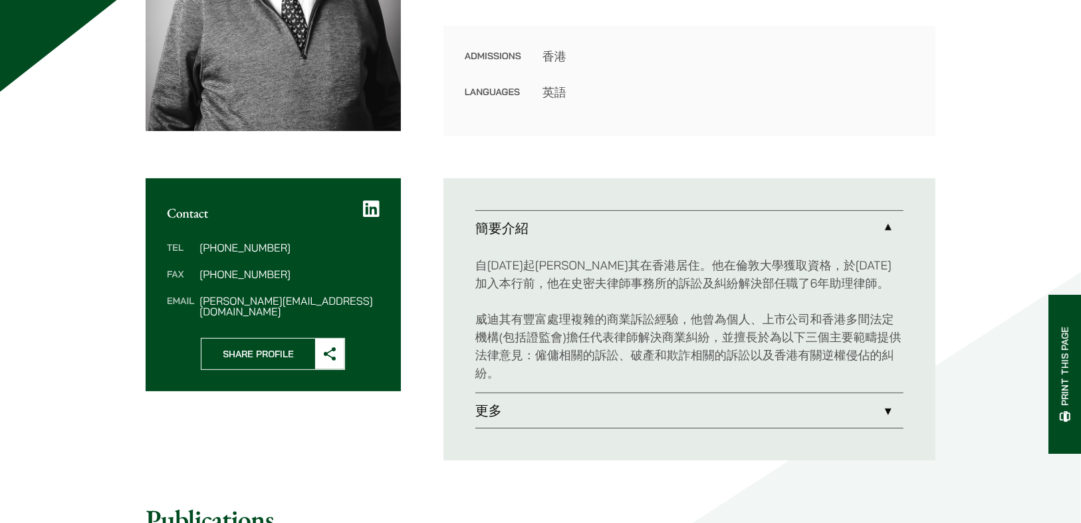
scroll to position [372, 0]
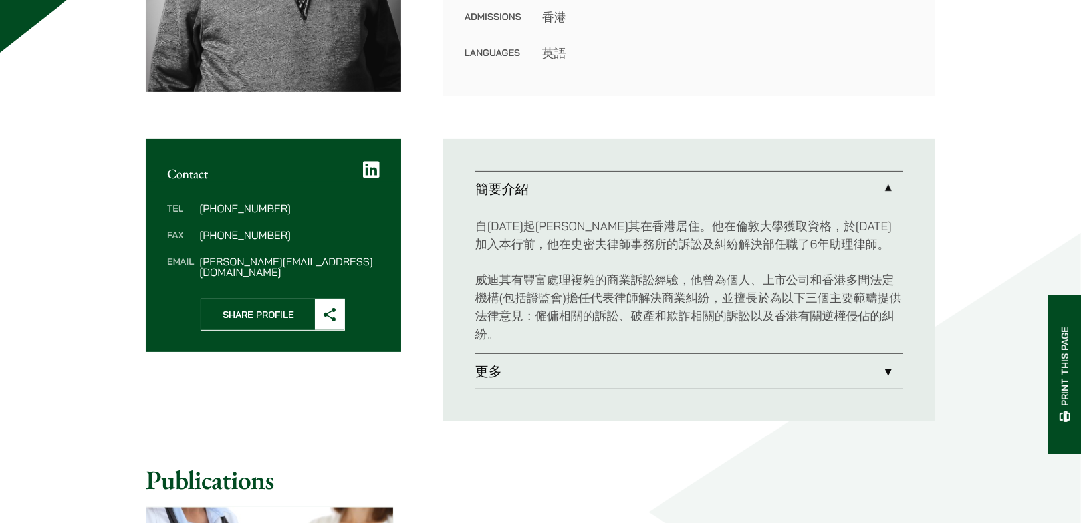
click at [651, 361] on link "更多" at bounding box center [689, 371] width 428 height 35
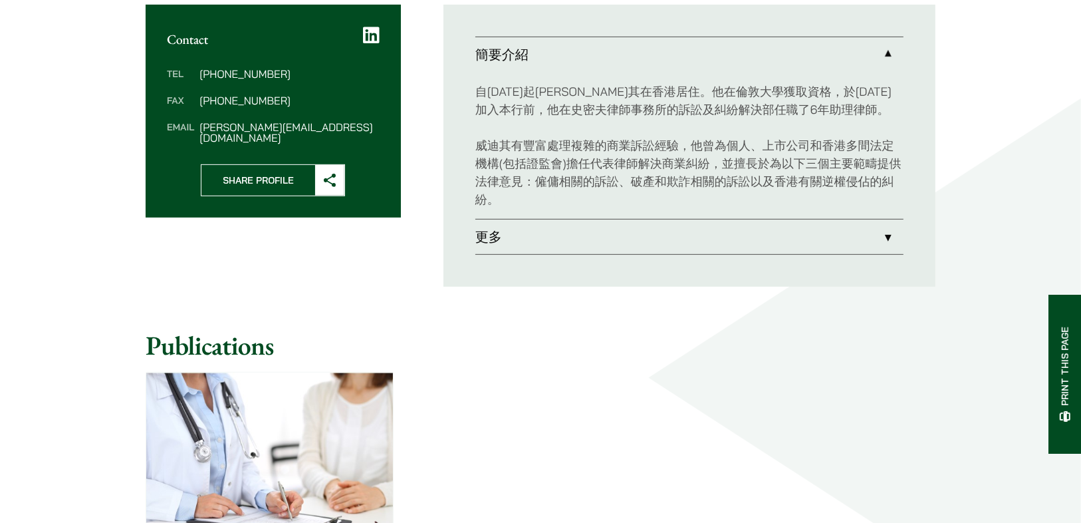
scroll to position [510, 0]
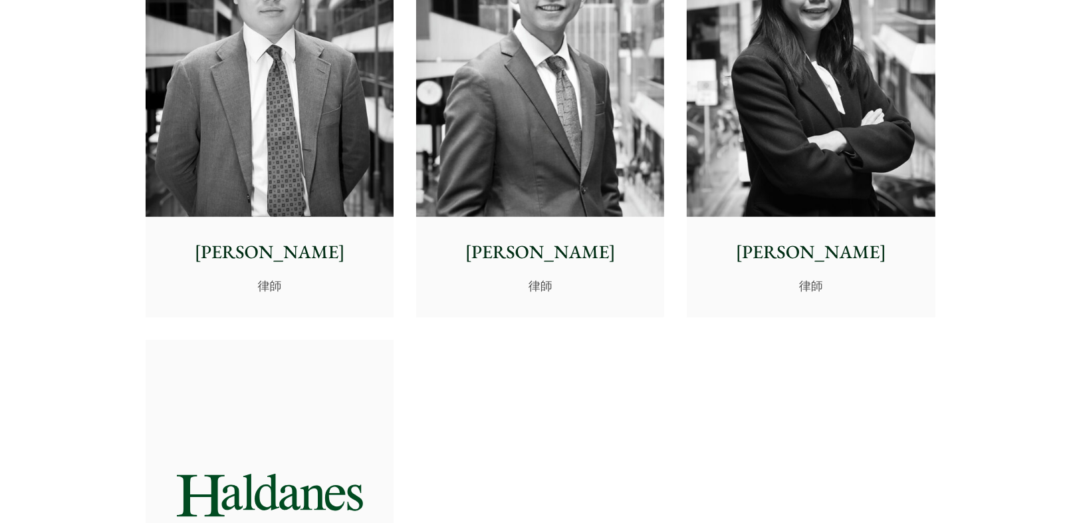
scroll to position [5206, 0]
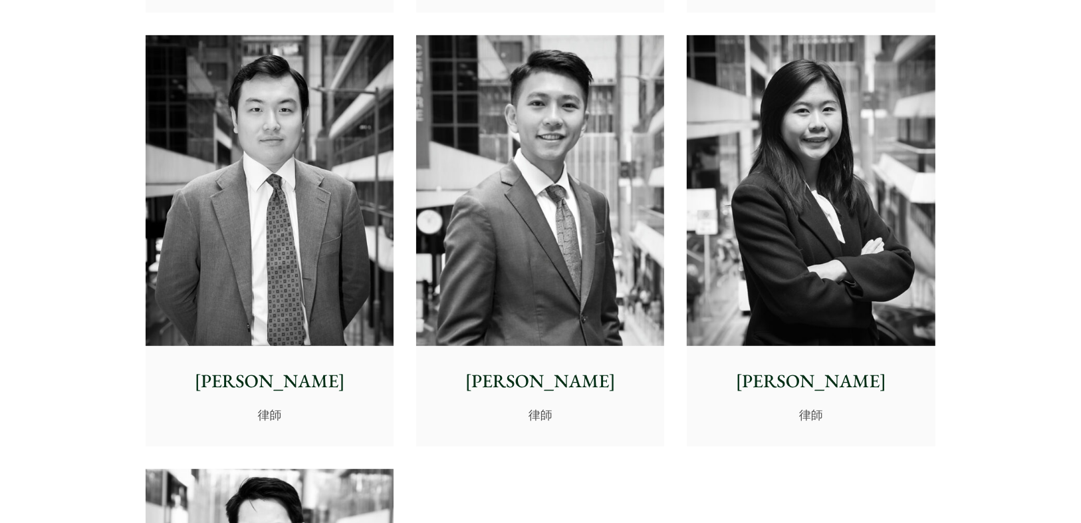
click at [515, 225] on img at bounding box center [540, 190] width 248 height 311
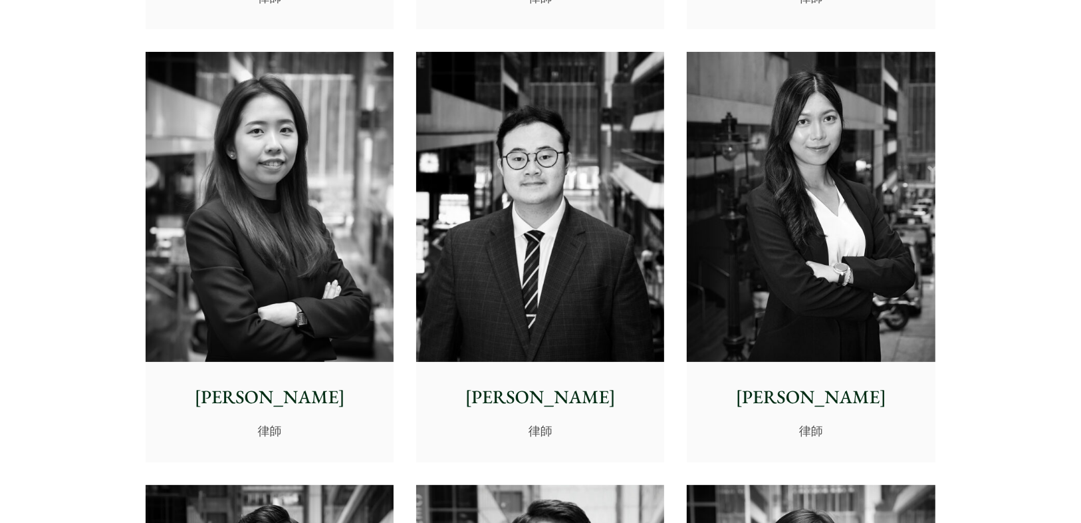
scroll to position [4728, 0]
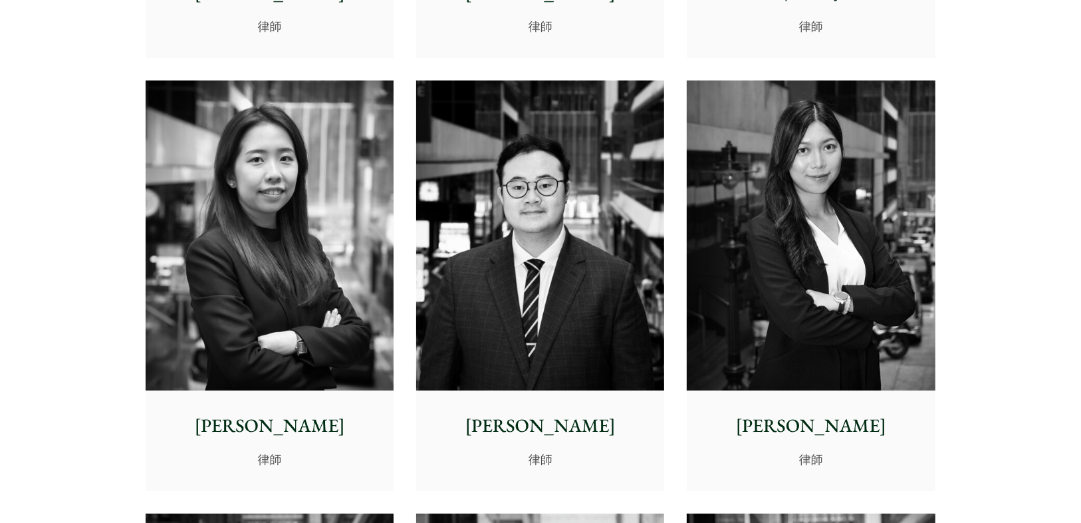
click at [786, 215] on img at bounding box center [811, 235] width 248 height 311
click at [298, 186] on img at bounding box center [270, 235] width 248 height 311
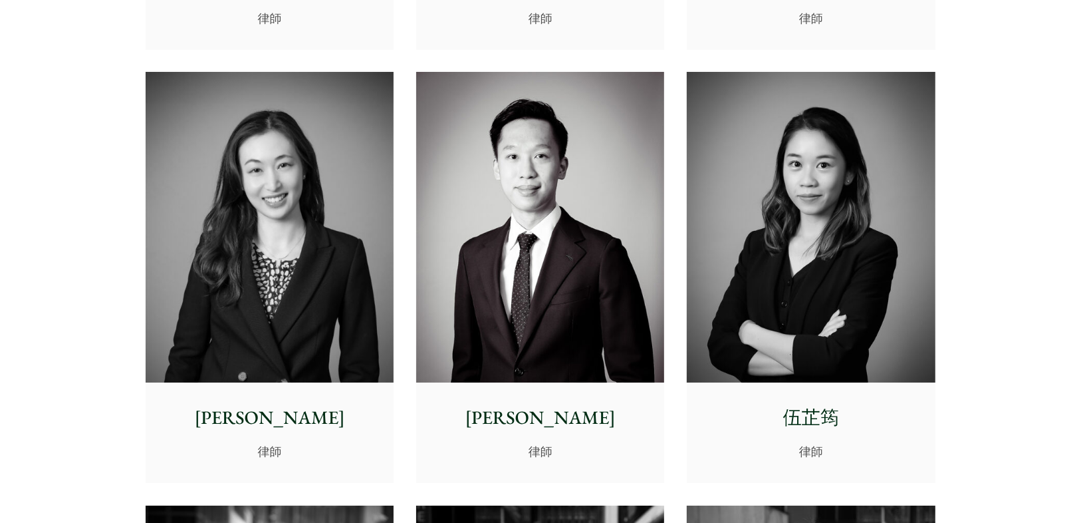
scroll to position [4303, 0]
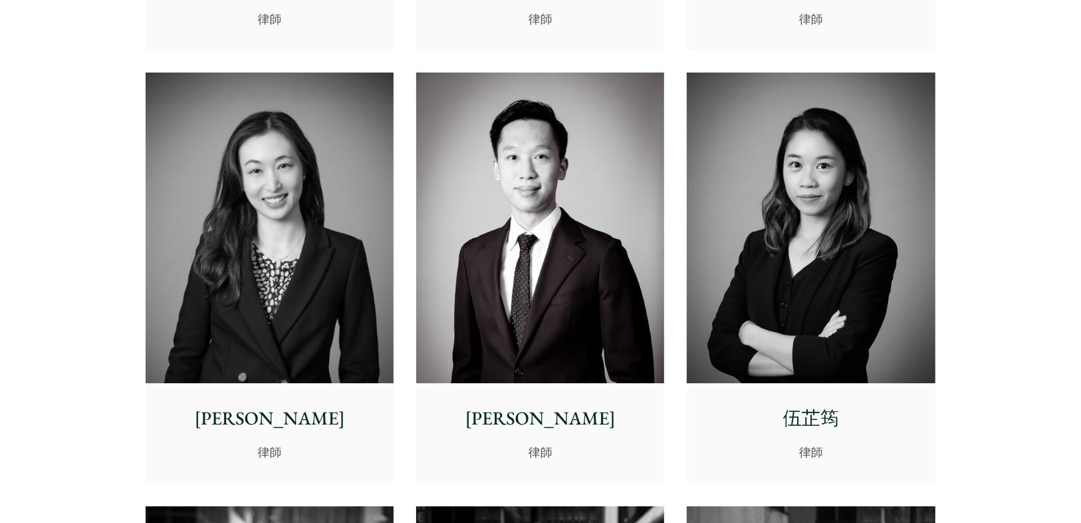
click at [285, 241] on img at bounding box center [270, 227] width 248 height 311
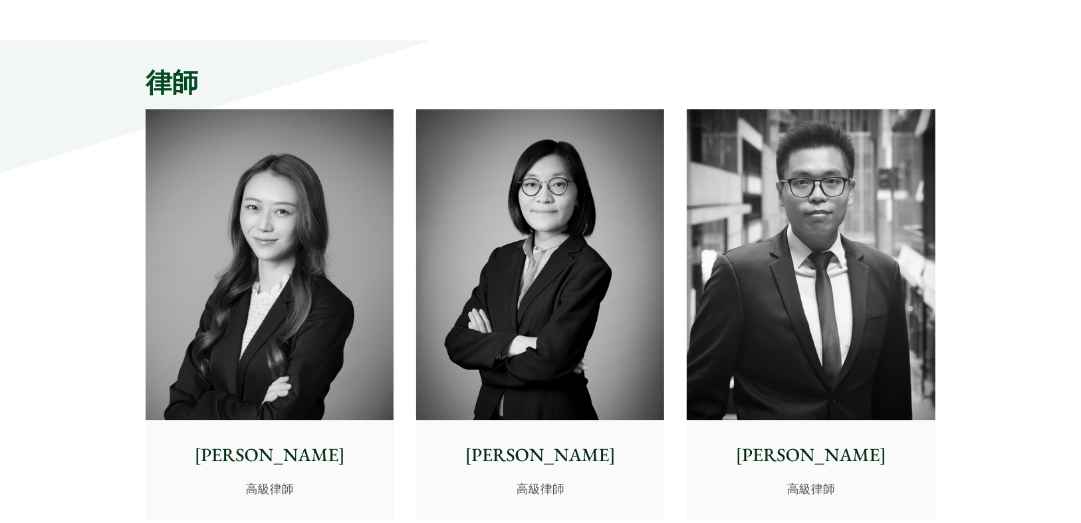
scroll to position [3399, 0]
click at [320, 213] on img at bounding box center [270, 265] width 248 height 311
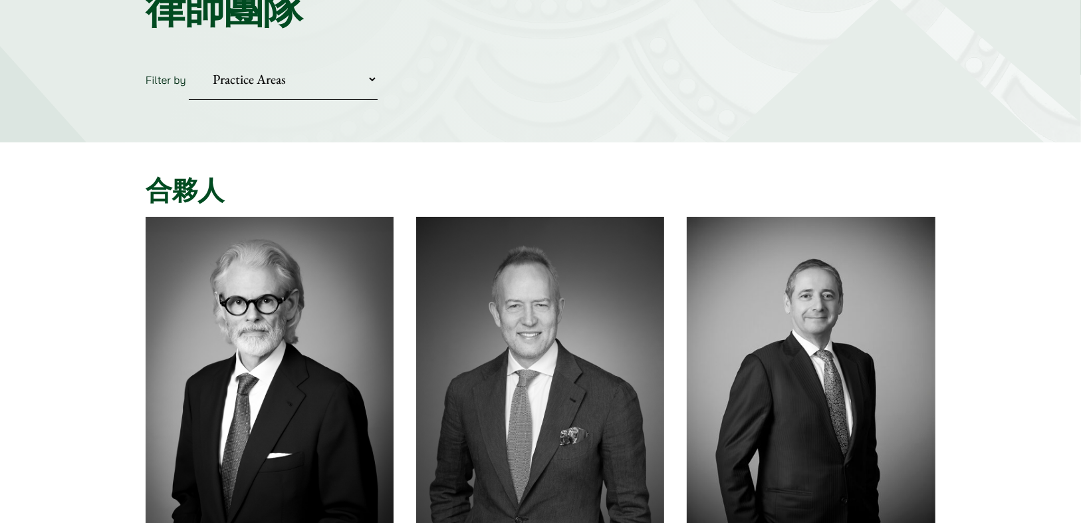
scroll to position [0, 0]
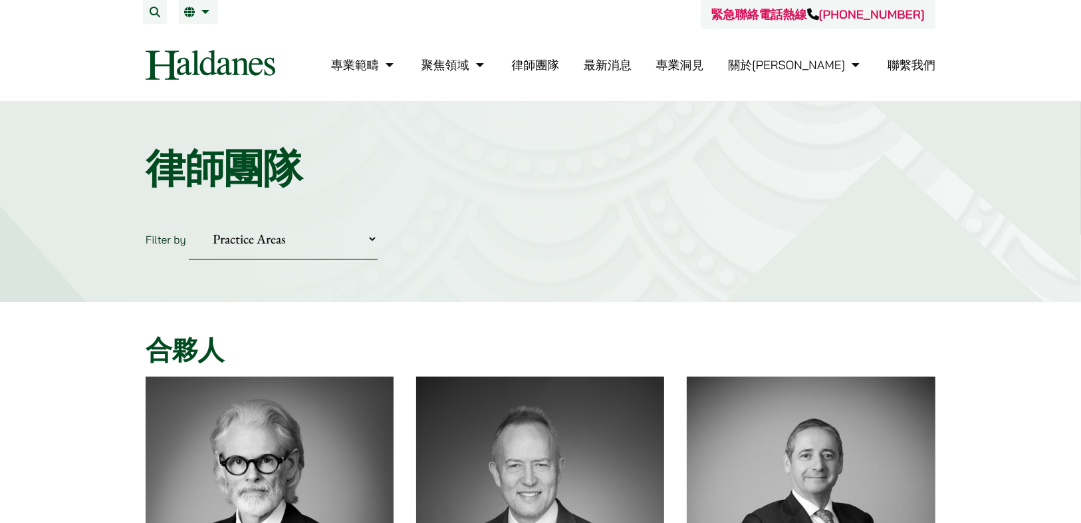
click at [704, 62] on link "專業洞見" at bounding box center [680, 64] width 48 height 15
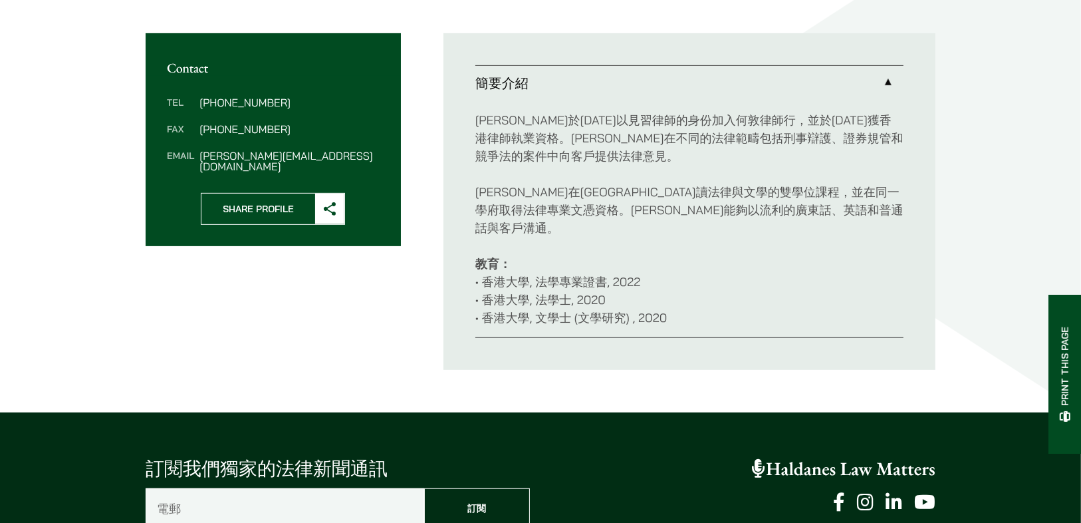
scroll to position [478, 0]
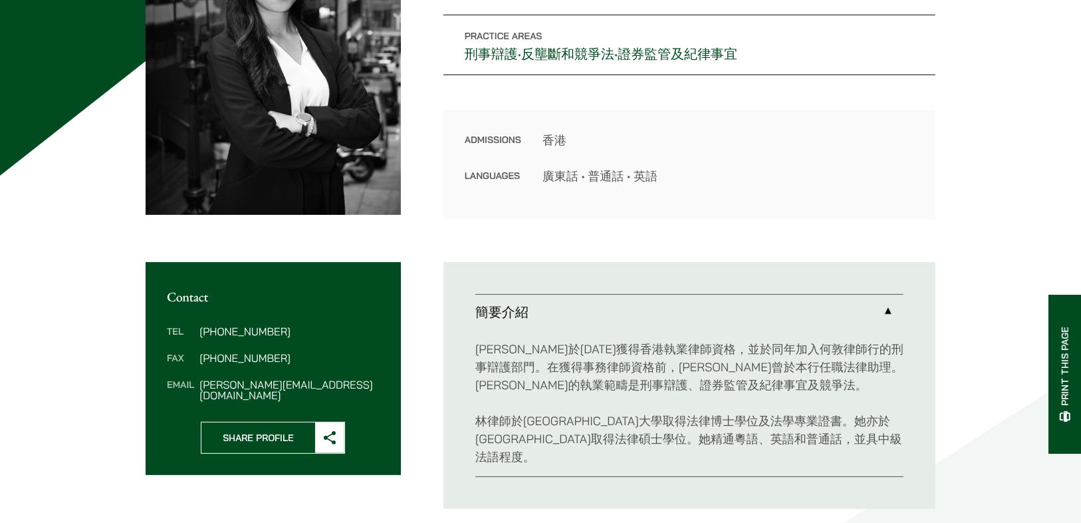
scroll to position [318, 0]
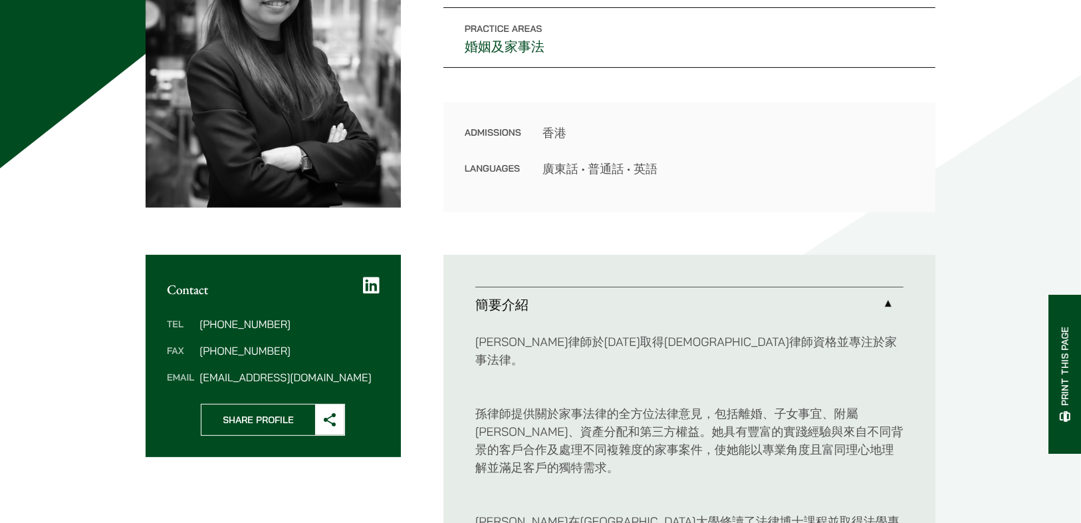
scroll to position [319, 0]
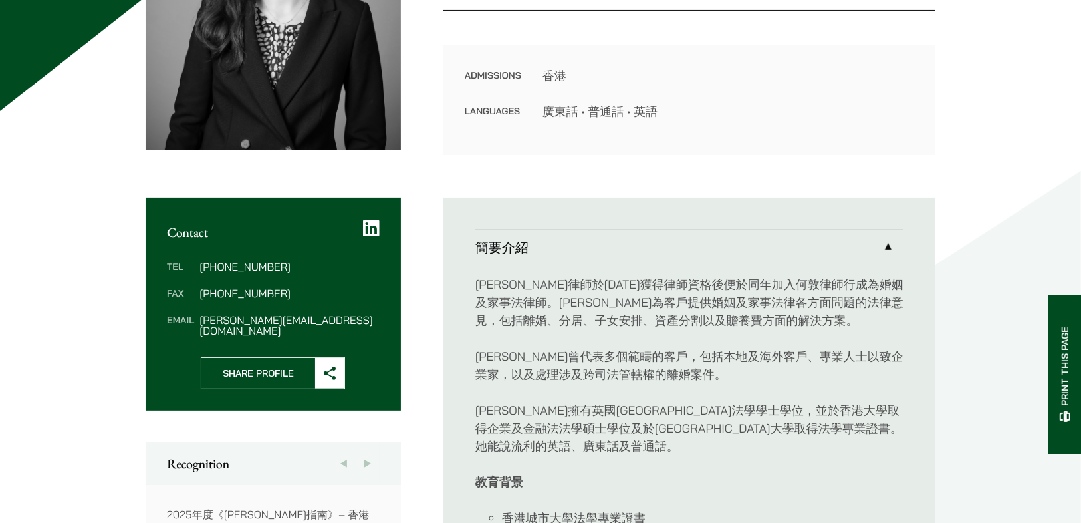
scroll to position [372, 0]
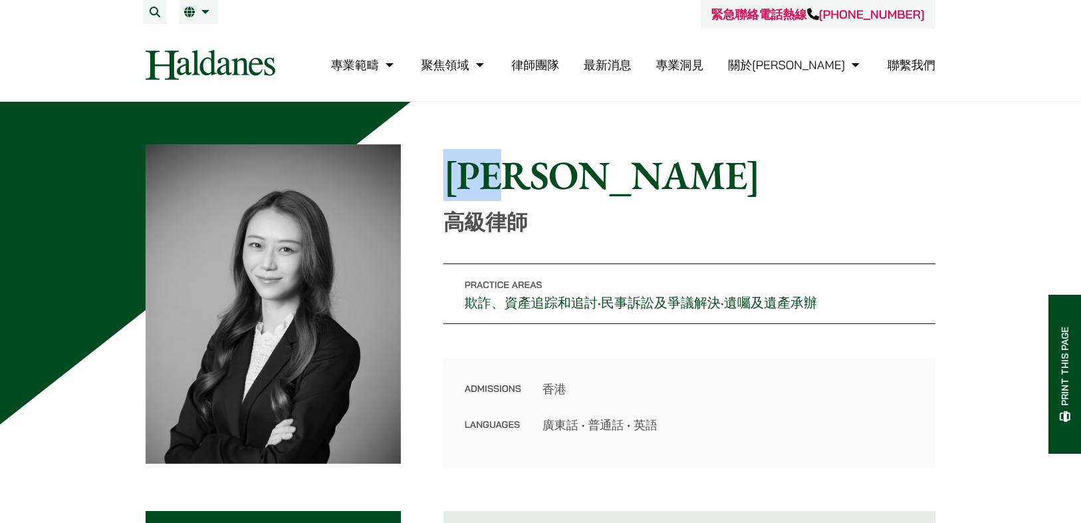
drag, startPoint x: 592, startPoint y: 160, endPoint x: 455, endPoint y: 170, distance: 137.3
click at [455, 170] on h1 "盧思敏" at bounding box center [689, 175] width 492 height 48
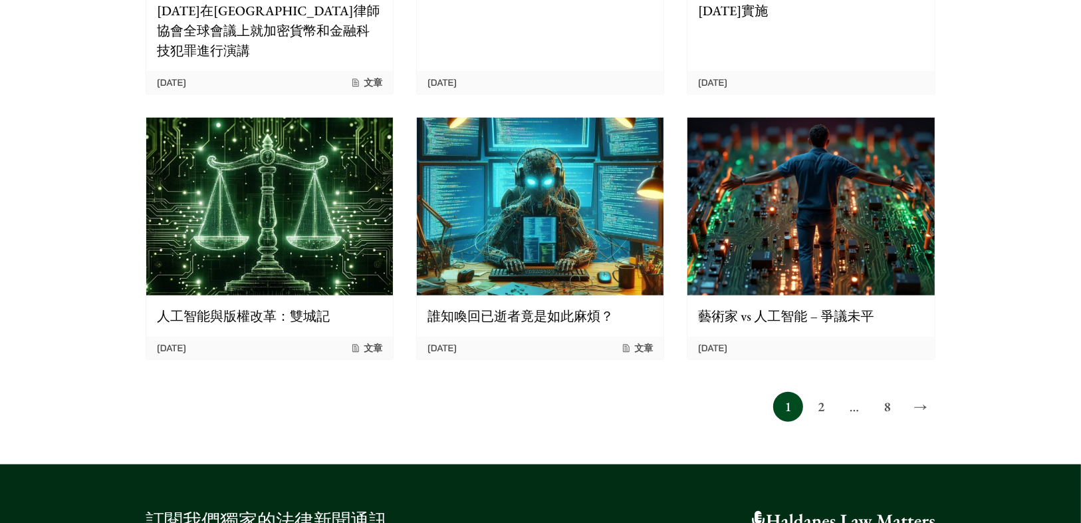
scroll to position [1450, 0]
